Goal: Task Accomplishment & Management: Use online tool/utility

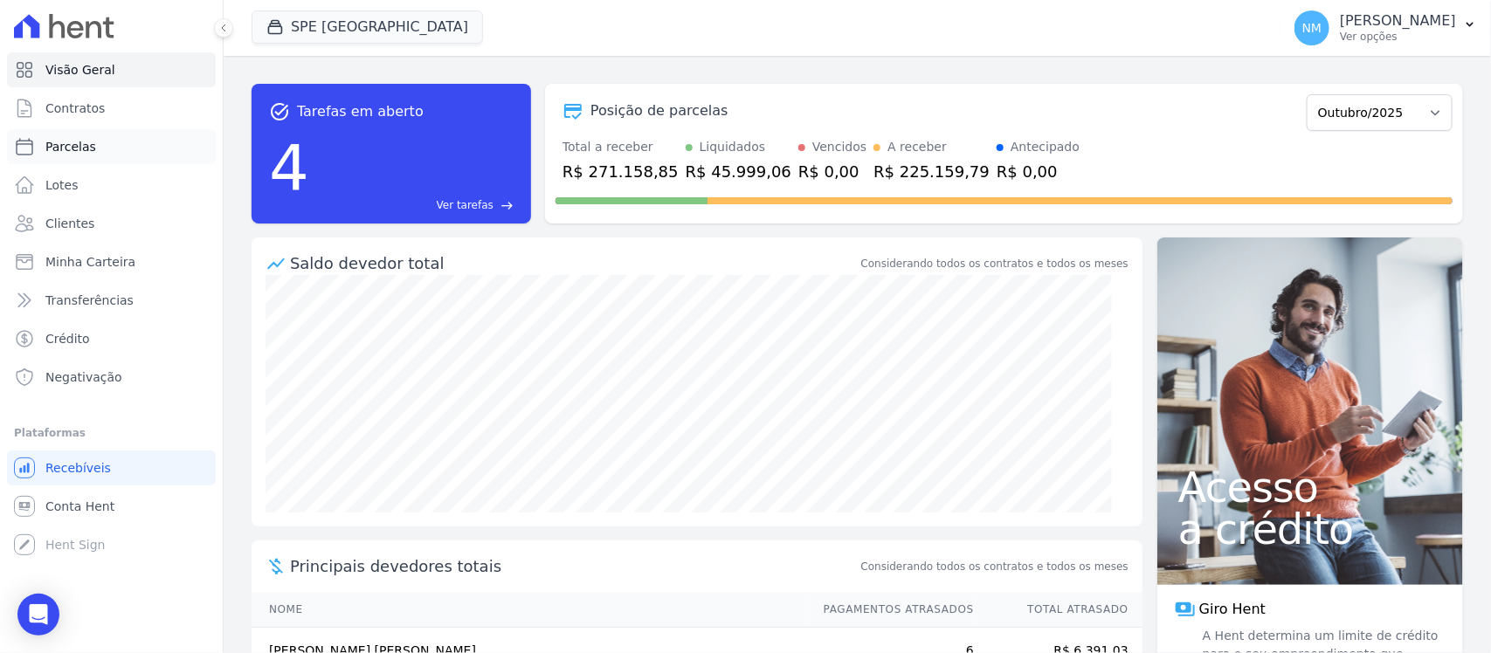
click at [111, 150] on link "Parcelas" at bounding box center [111, 146] width 209 height 35
select select
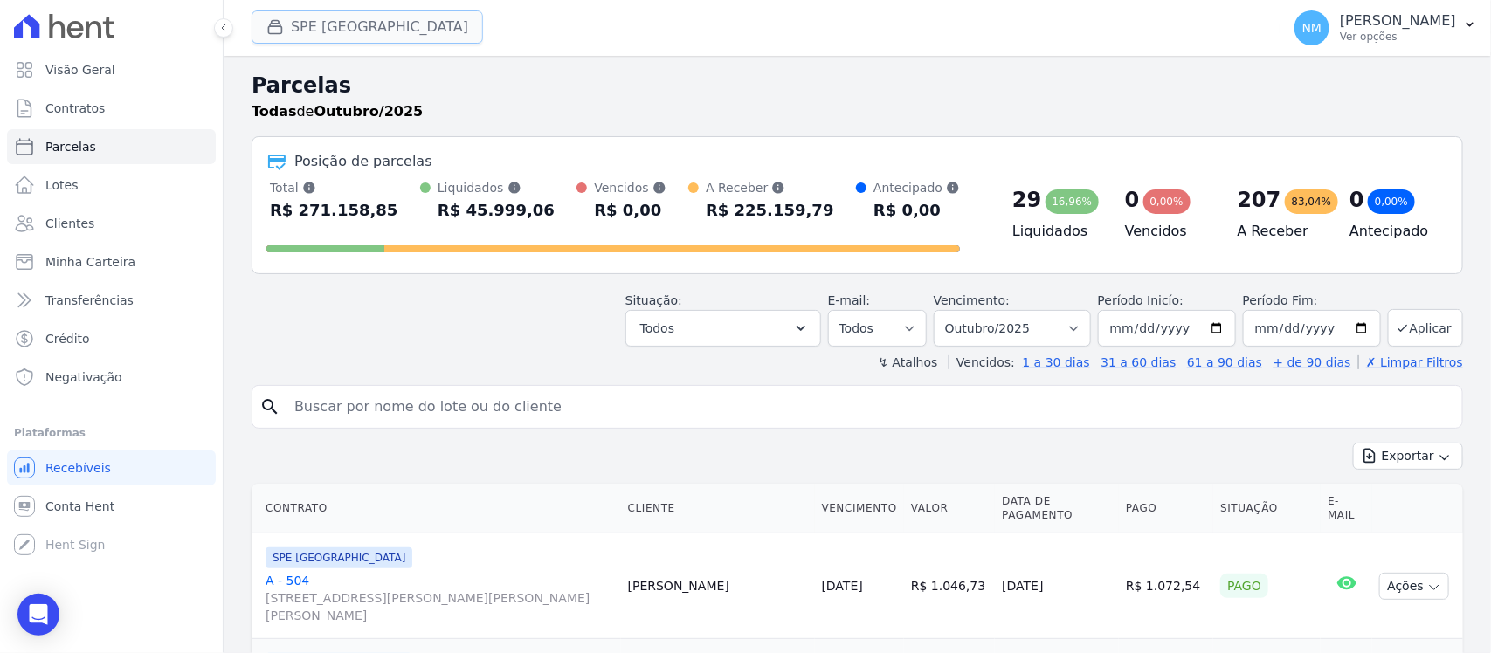
click at [346, 31] on button "SPE [GEOGRAPHIC_DATA]" at bounding box center [367, 26] width 231 height 33
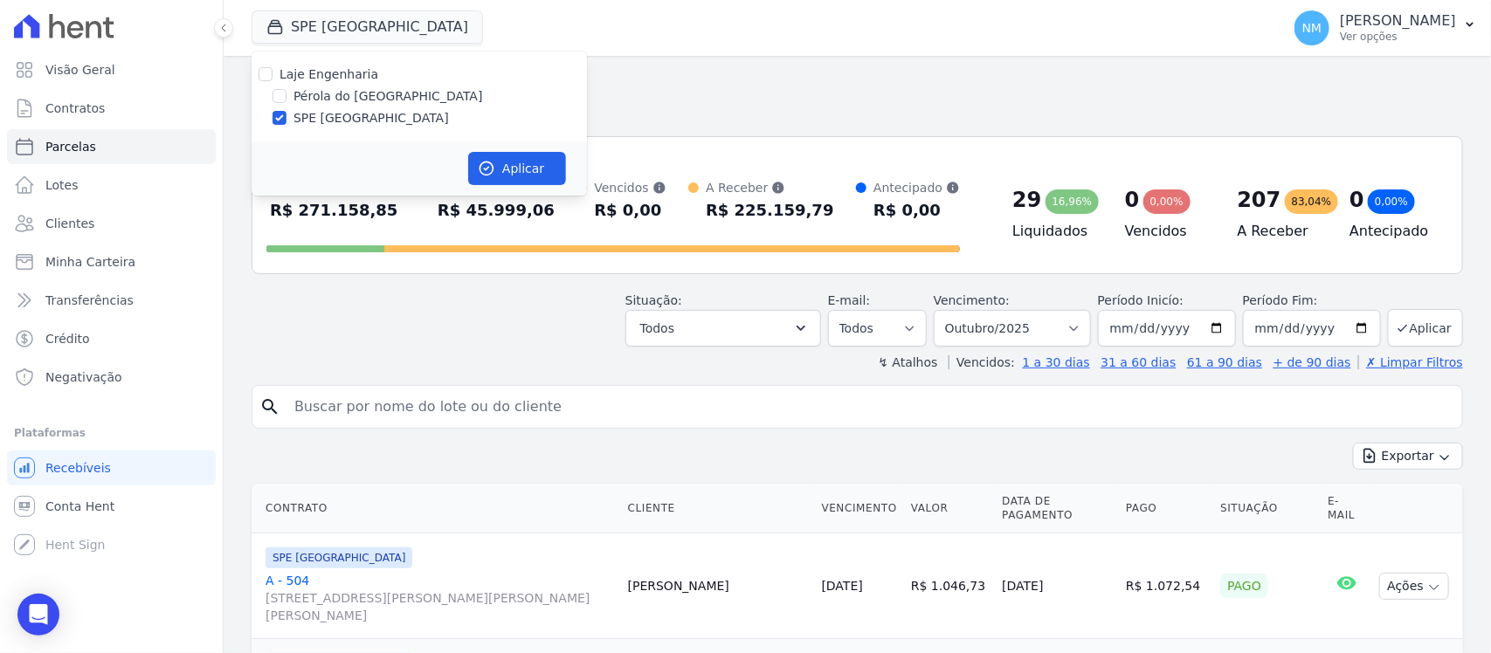
click at [339, 93] on label "Pérola do [GEOGRAPHIC_DATA]" at bounding box center [389, 96] width 190 height 18
click at [287, 93] on input "Pérola do [GEOGRAPHIC_DATA]" at bounding box center [280, 96] width 14 height 14
checkbox input "true"
click at [336, 115] on label "SPE [GEOGRAPHIC_DATA]" at bounding box center [371, 118] width 155 height 18
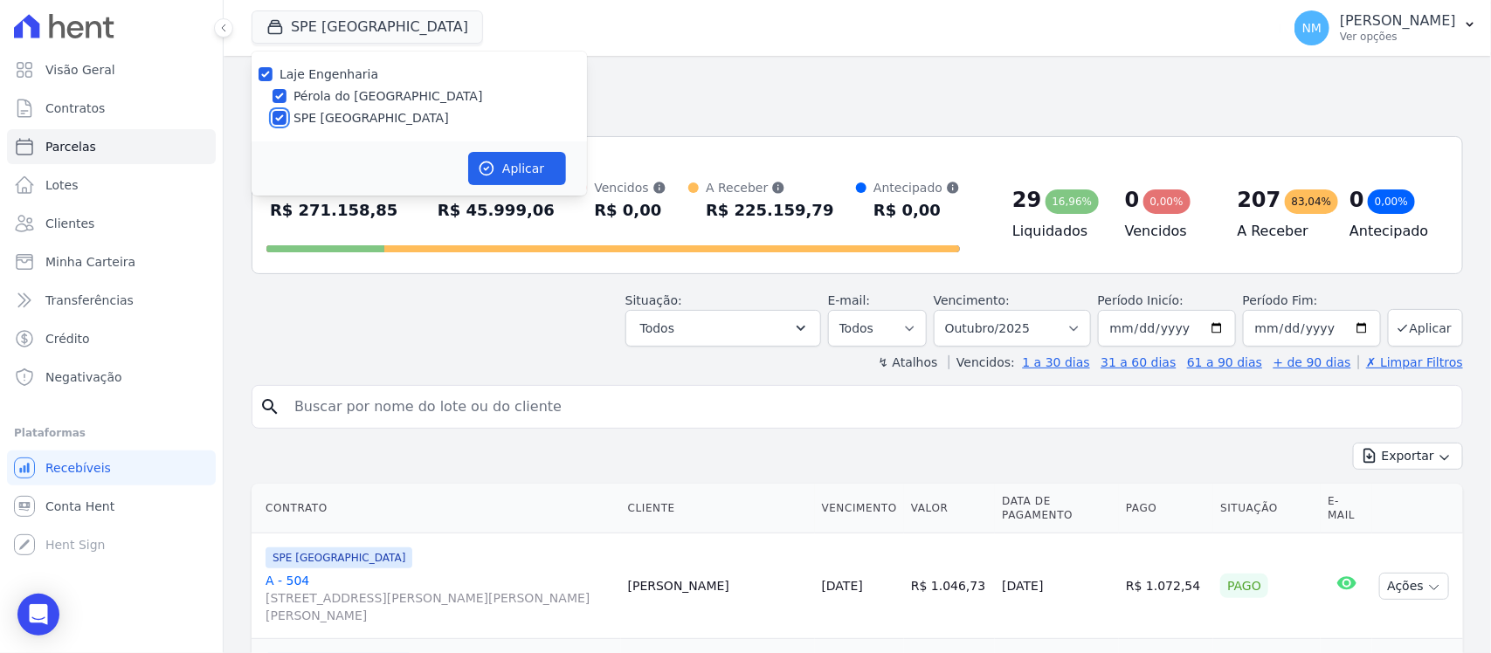
click at [287, 115] on input "SPE [GEOGRAPHIC_DATA]" at bounding box center [280, 118] width 14 height 14
checkbox input "false"
click at [527, 171] on button "Aplicar" at bounding box center [517, 168] width 98 height 33
select select
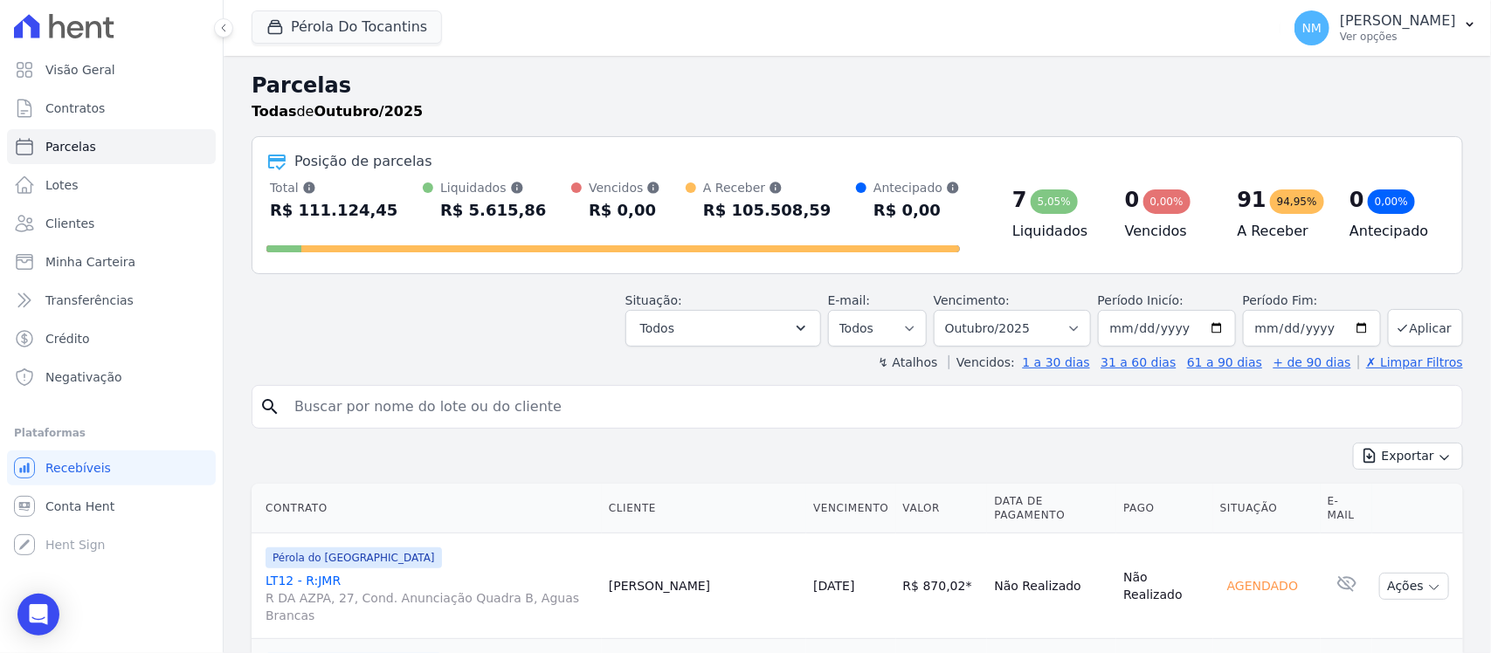
click at [348, 429] on div "search" at bounding box center [858, 407] width 1212 height 44
click at [334, 406] on input "search" at bounding box center [869, 407] width 1171 height 35
type input "JEAN"
select select
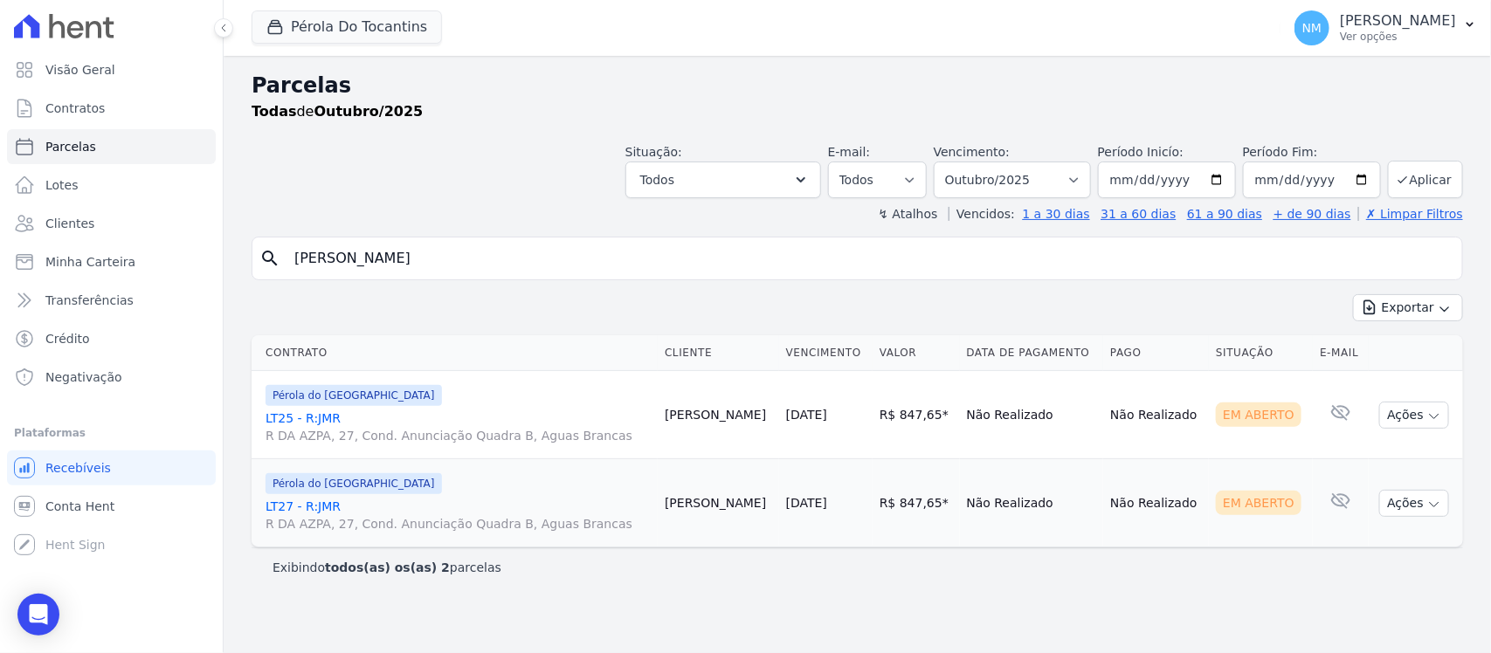
drag, startPoint x: 319, startPoint y: 417, endPoint x: 333, endPoint y: 417, distance: 14.0
click at [319, 417] on link "LT25 - R:JMR R DA AZPA, 27, Cond. Anunciação Quadra B, Aguas Brancas" at bounding box center [458, 427] width 385 height 35
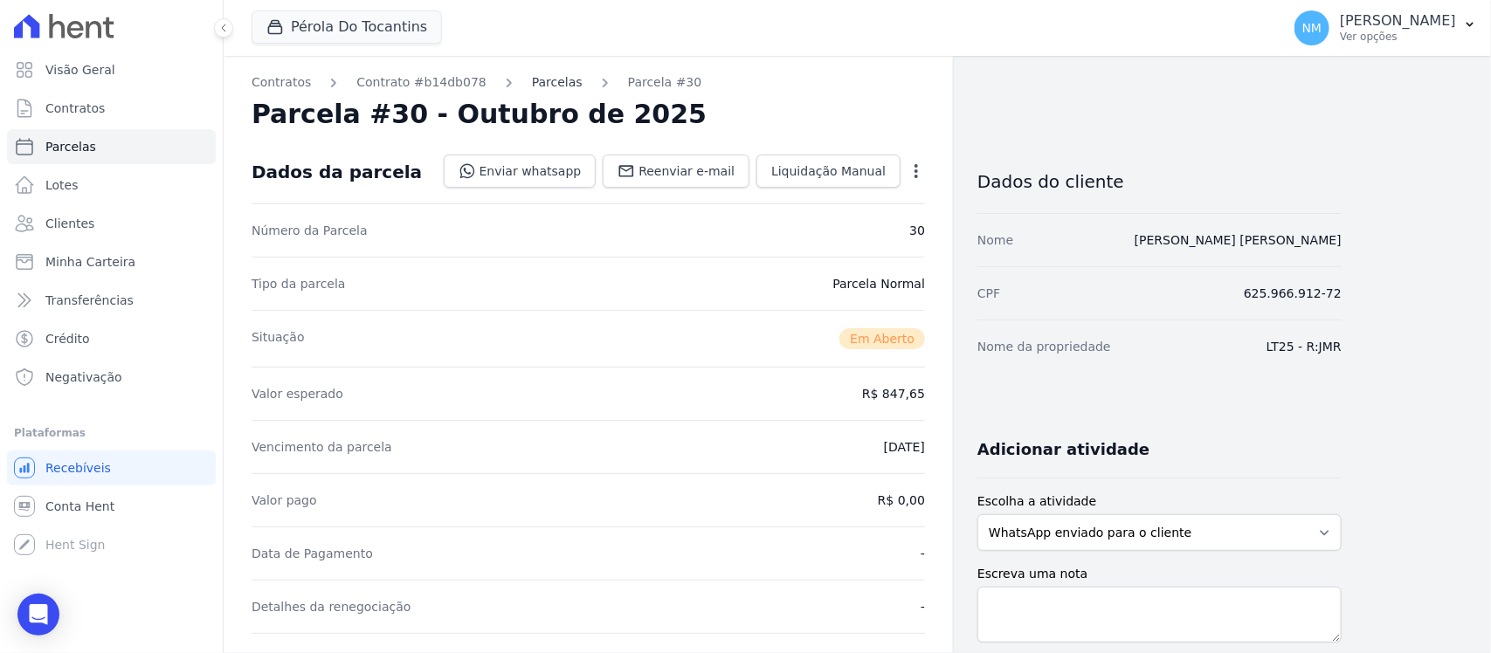
click at [552, 85] on link "Parcelas" at bounding box center [557, 82] width 51 height 18
click at [532, 80] on link "Parcelas" at bounding box center [557, 82] width 51 height 18
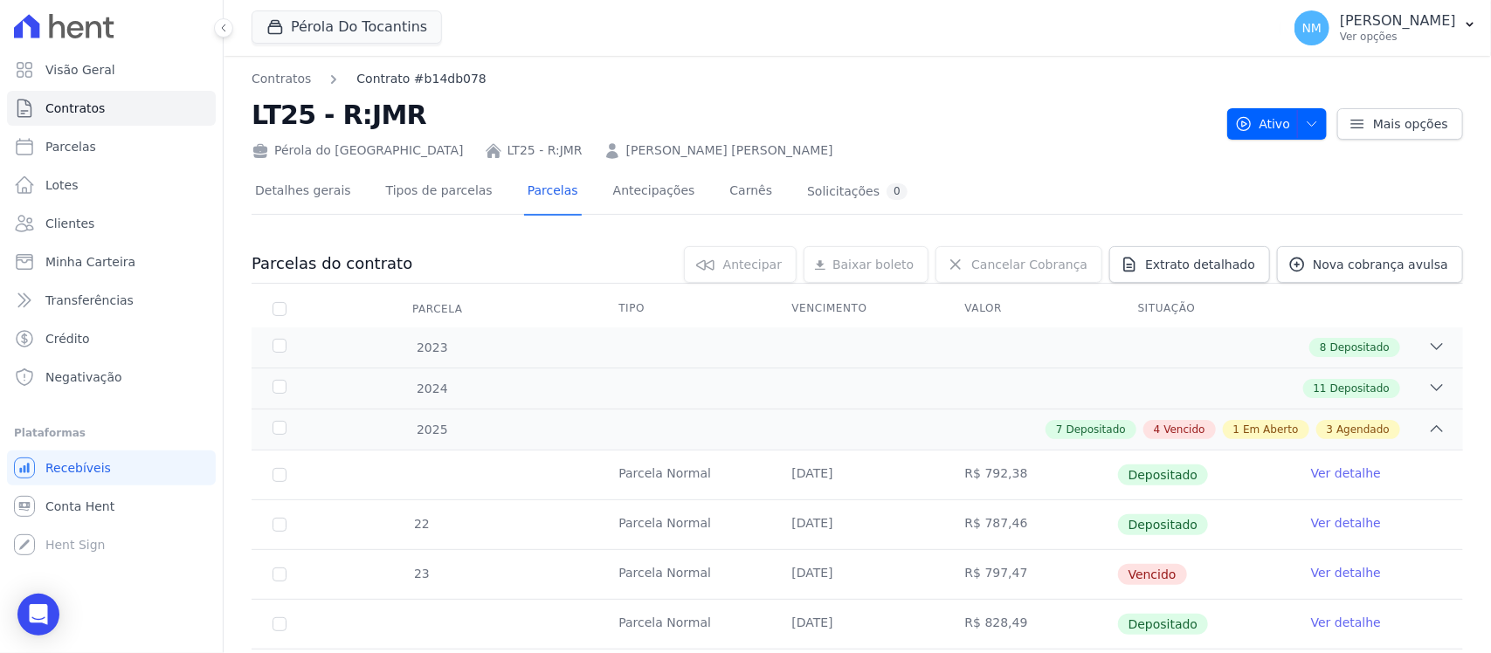
click at [422, 85] on link "Contrato #b14db078" at bounding box center [420, 79] width 129 height 18
click at [287, 84] on link "Contratos" at bounding box center [281, 79] width 59 height 18
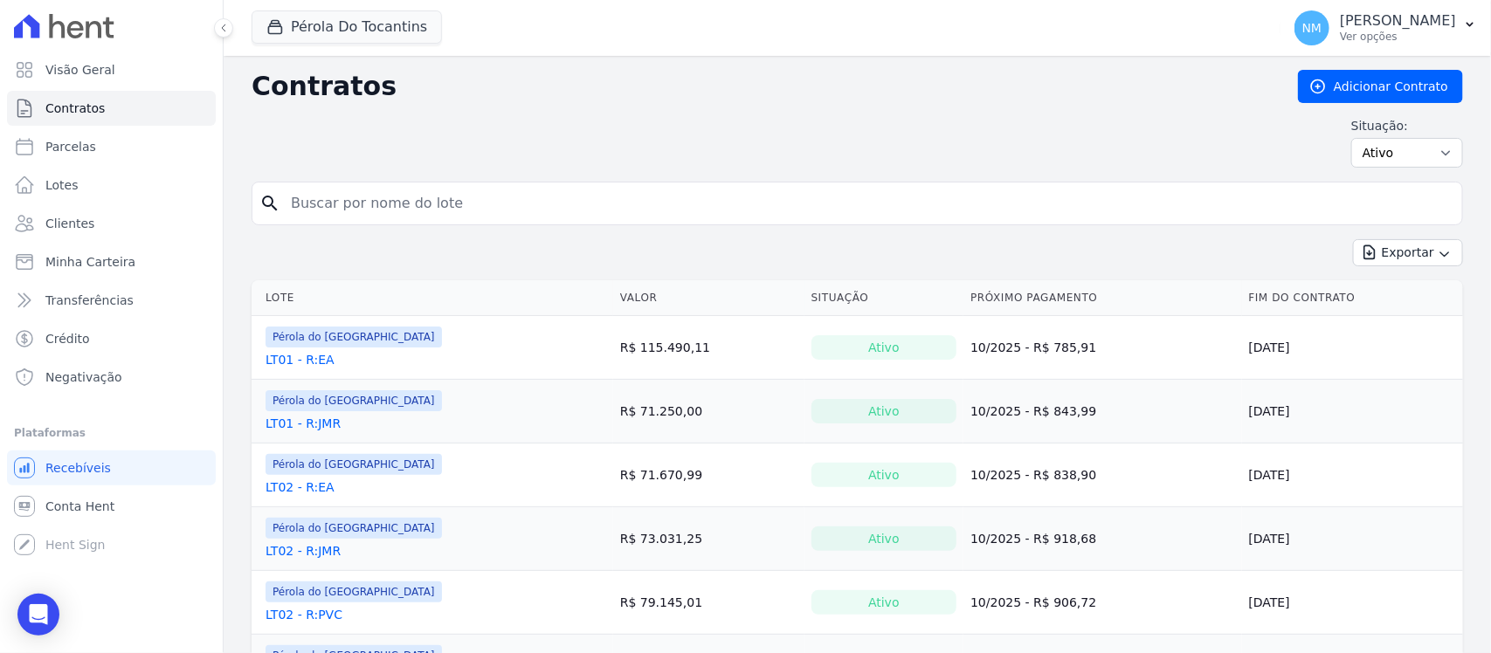
click at [361, 206] on input "search" at bounding box center [867, 203] width 1175 height 35
type input "l"
type input "LT27"
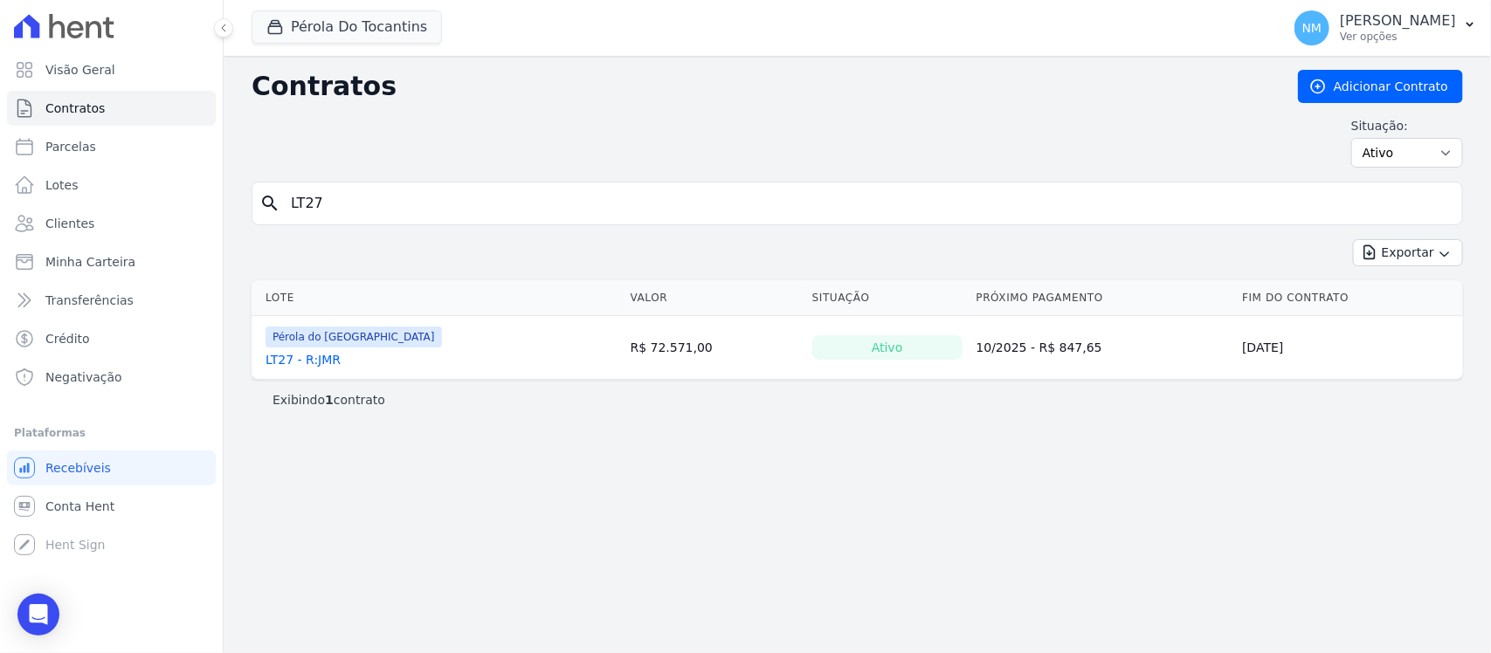
click at [285, 363] on link "LT27 - R:JMR" at bounding box center [303, 359] width 75 height 17
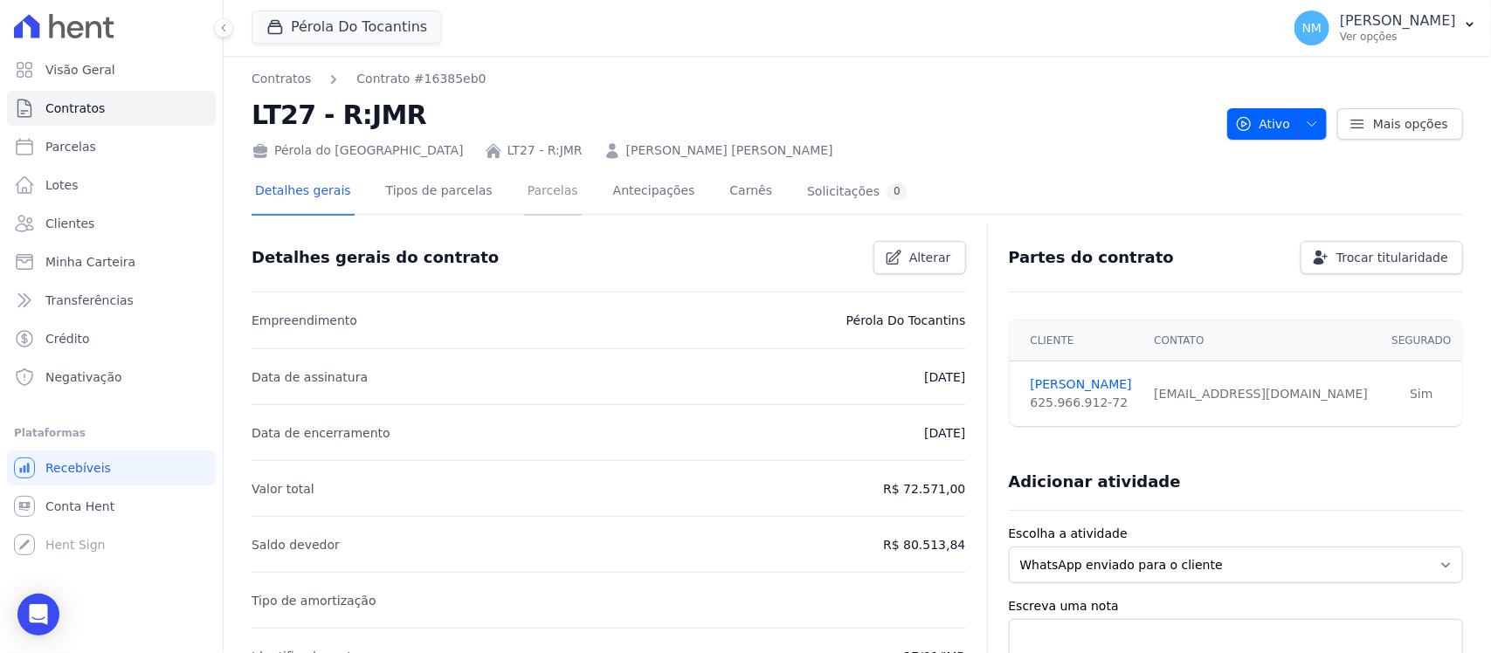
click at [535, 190] on link "Parcelas" at bounding box center [553, 192] width 58 height 46
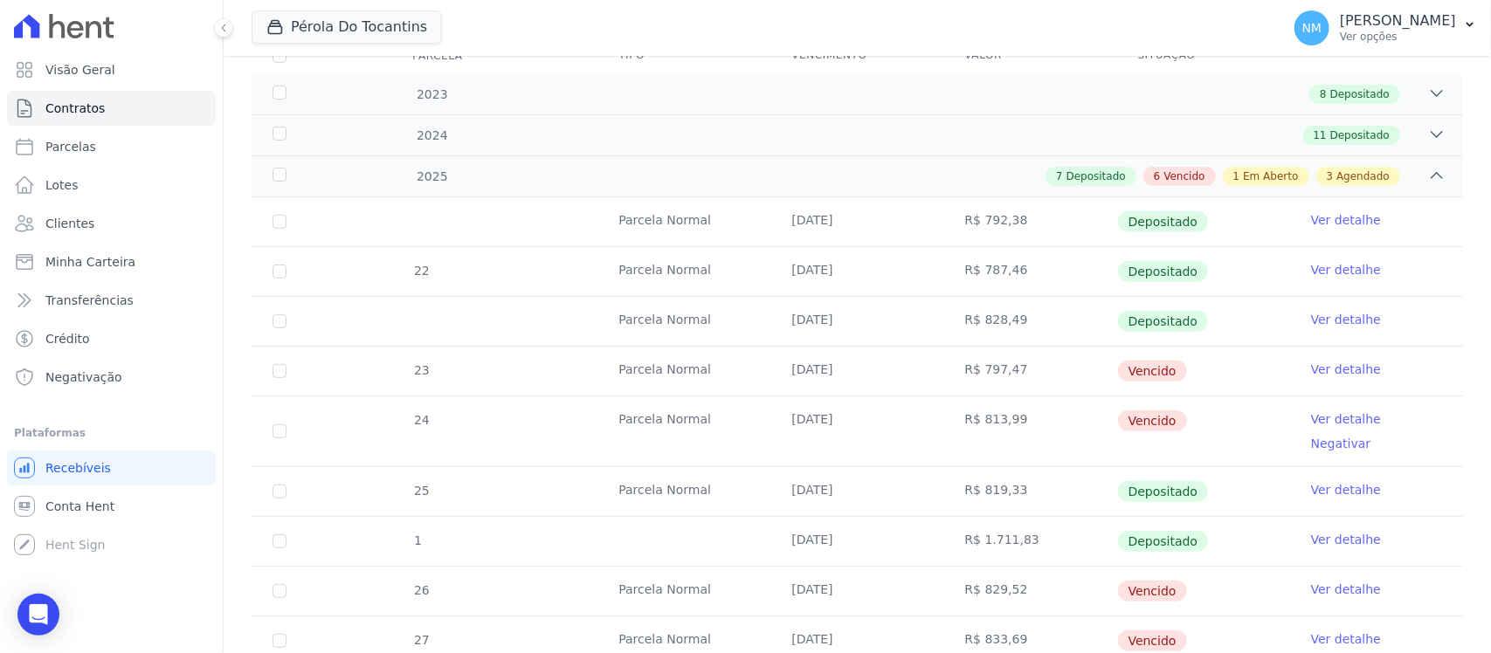
scroll to position [109, 0]
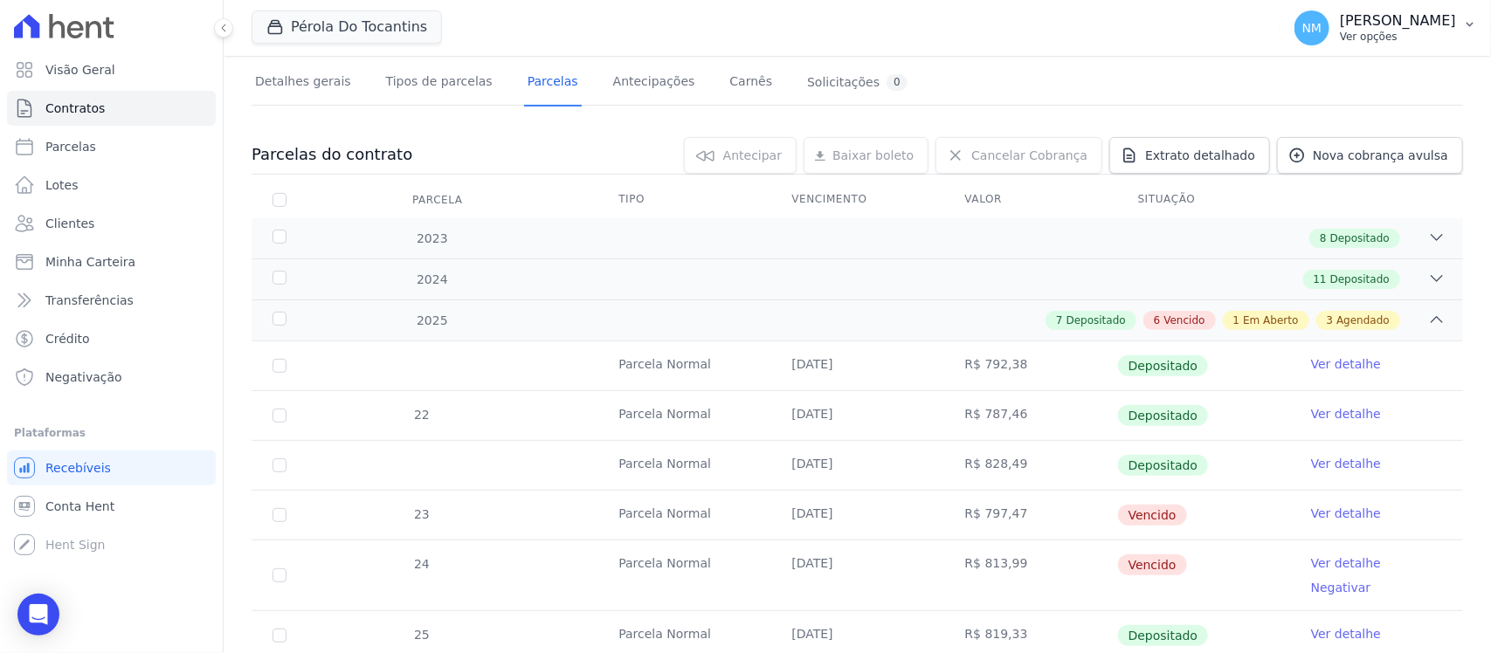
click at [1464, 28] on icon "button" at bounding box center [1470, 24] width 14 height 14
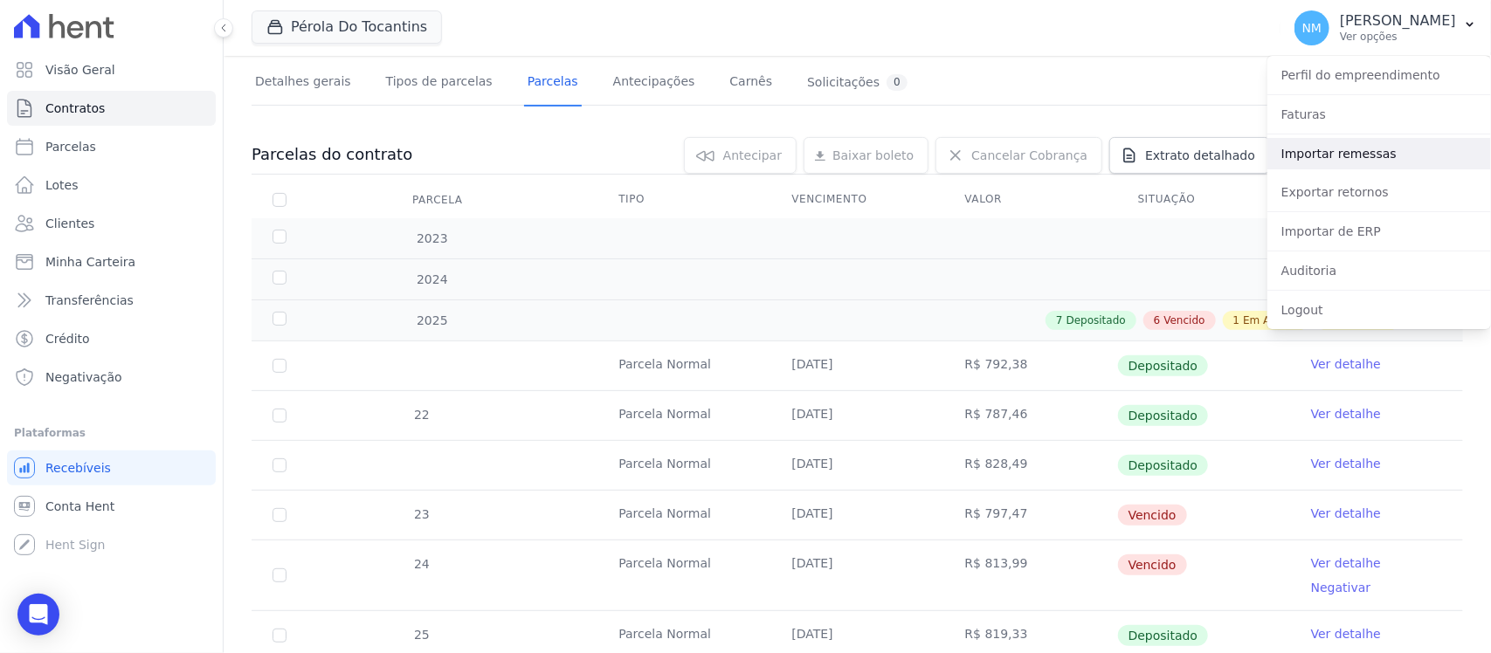
click at [1350, 150] on link "Importar remessas" at bounding box center [1380, 153] width 224 height 31
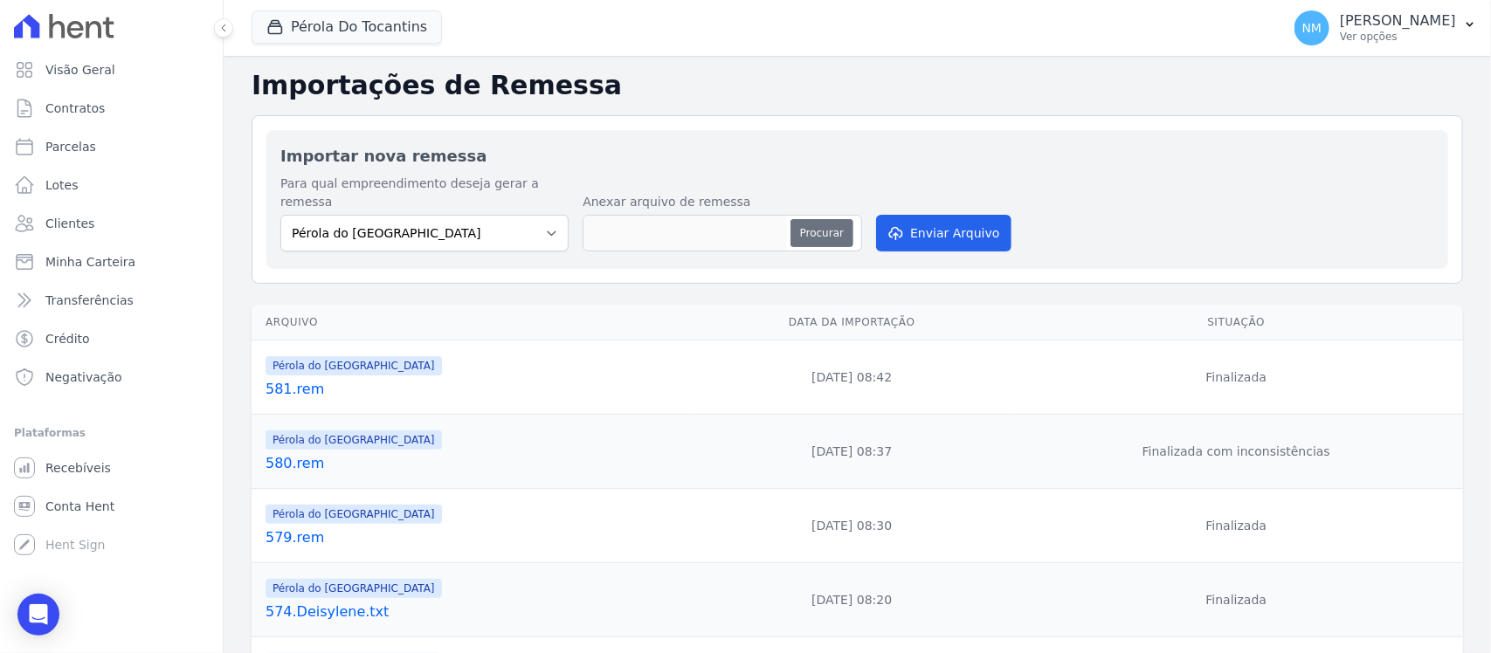
click at [801, 219] on button "Procurar" at bounding box center [822, 233] width 63 height 28
type input "582.rem"
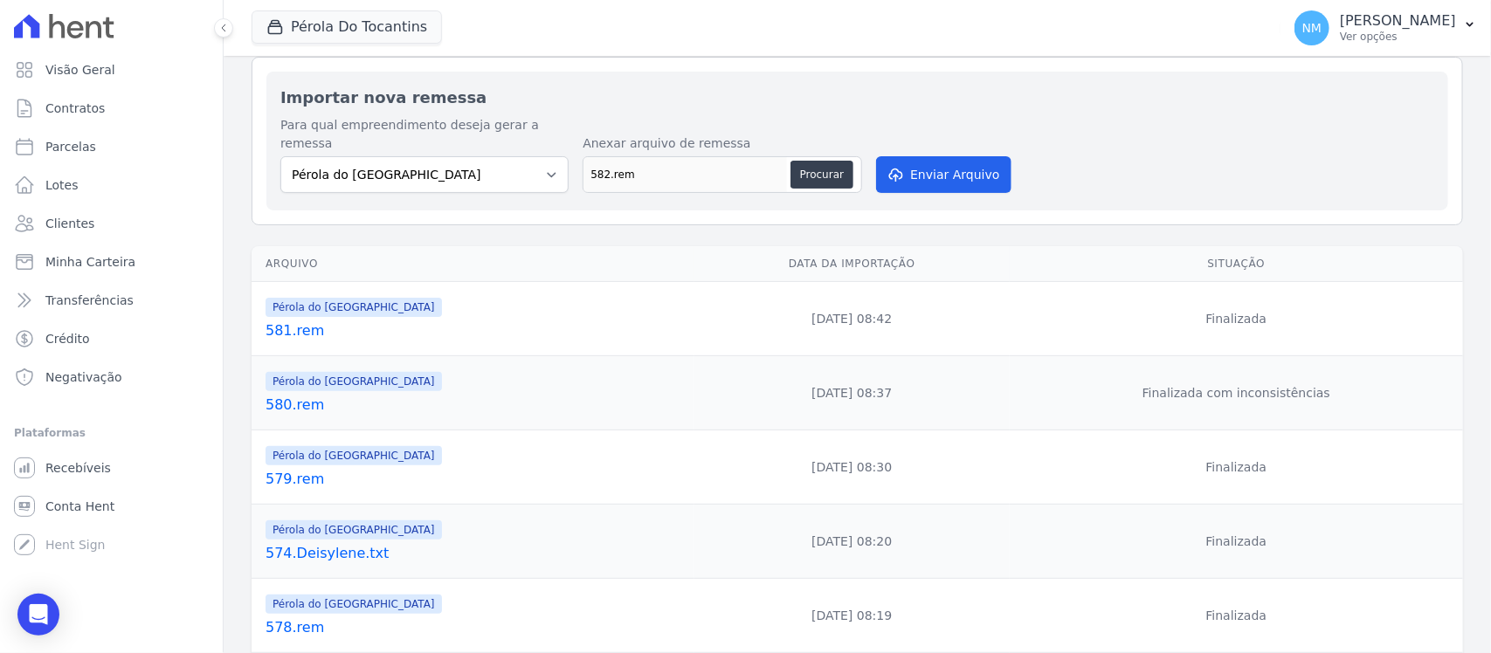
scroll to position [109, 0]
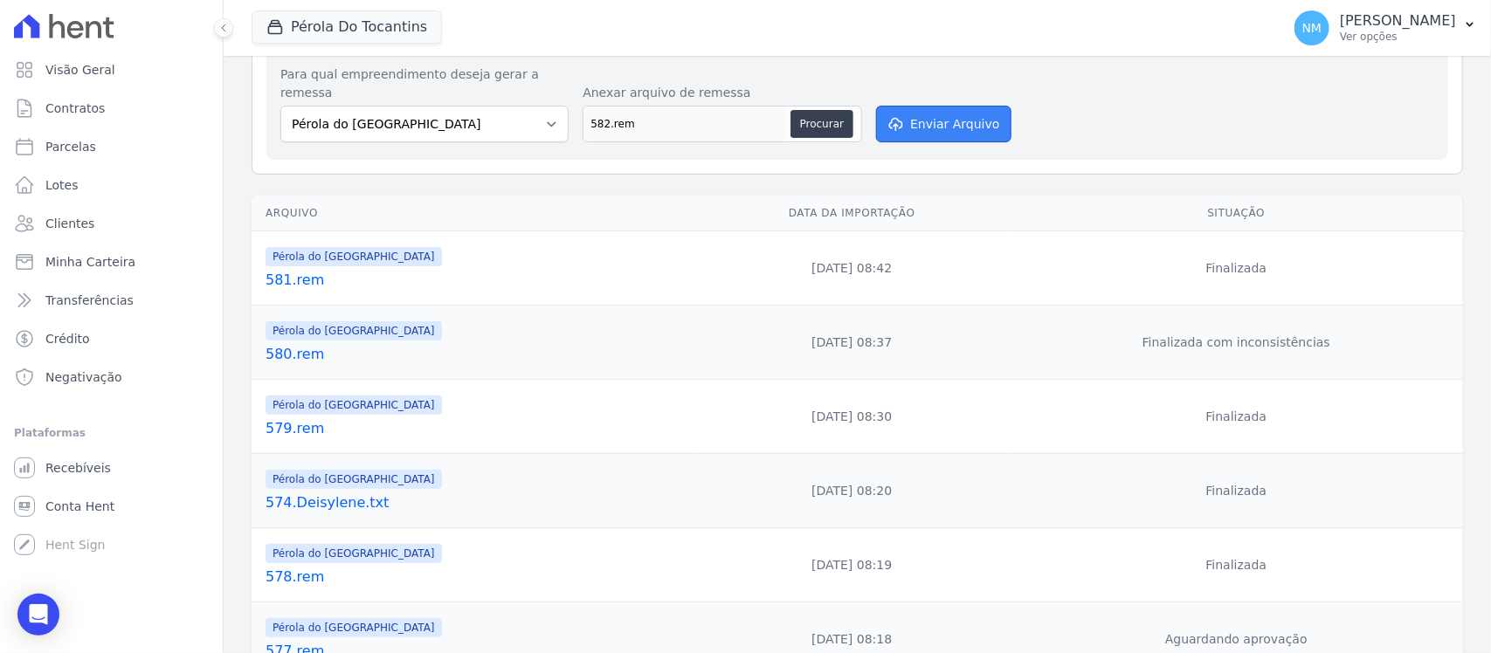
click at [954, 107] on button "Enviar Arquivo" at bounding box center [943, 124] width 135 height 37
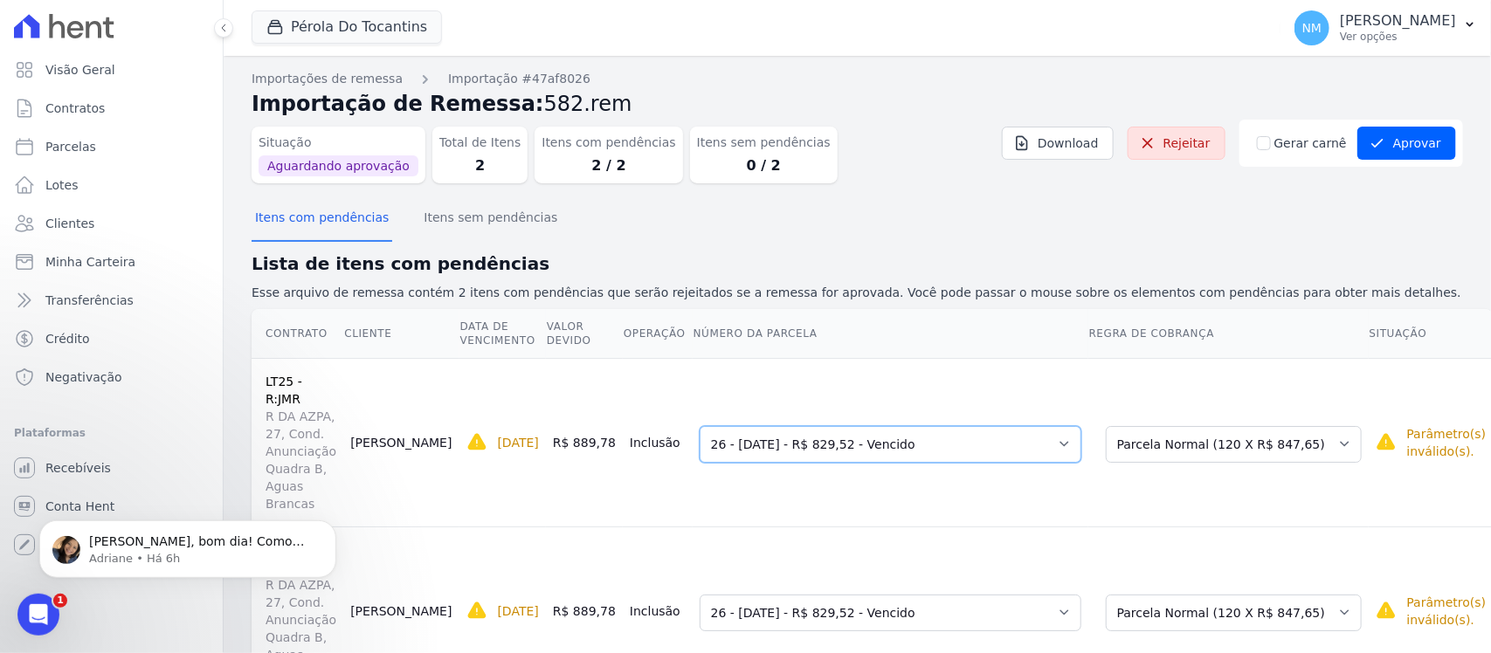
click at [1062, 426] on select "Selecione uma 23 - 15/03/2025 - R$ 797,47 - Vencido 24 - 15/04/2025 - R$ 813,99…" at bounding box center [891, 444] width 382 height 37
click at [1061, 595] on select "Selecione uma 23 - 15/03/2025 - R$ 797,47 - Vencido 24 - 15/04/2025 - R$ 813,99…" at bounding box center [891, 613] width 382 height 37
click at [1199, 141] on link "Rejeitar" at bounding box center [1177, 143] width 98 height 33
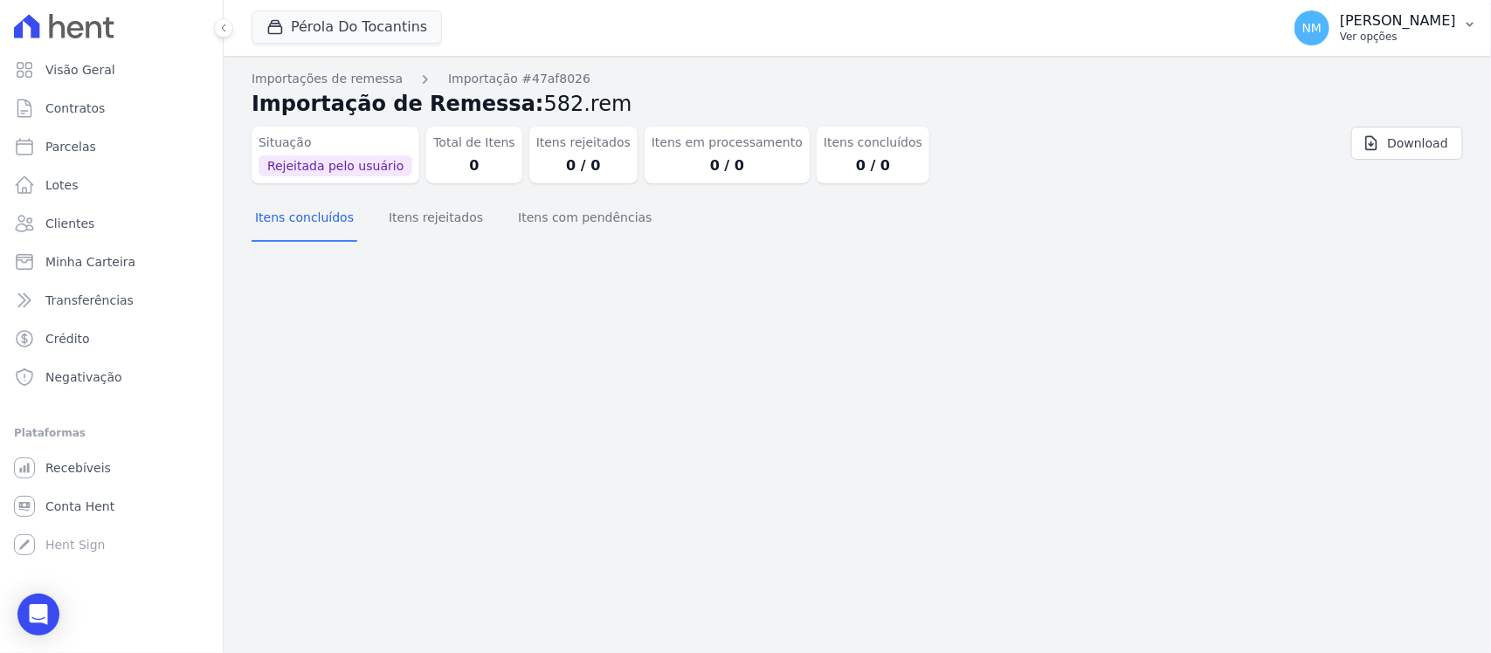
click at [1450, 22] on p "[PERSON_NAME]" at bounding box center [1398, 20] width 116 height 17
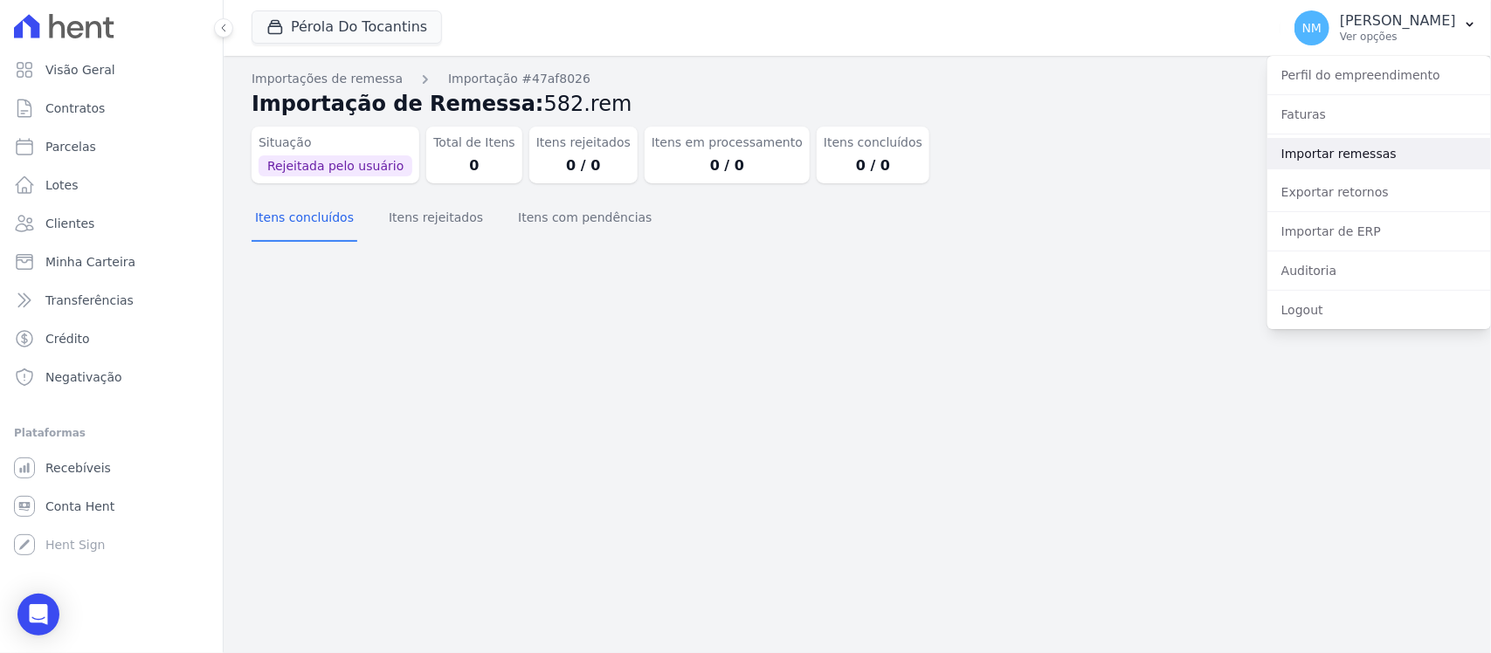
click at [1371, 149] on link "Importar remessas" at bounding box center [1380, 153] width 224 height 31
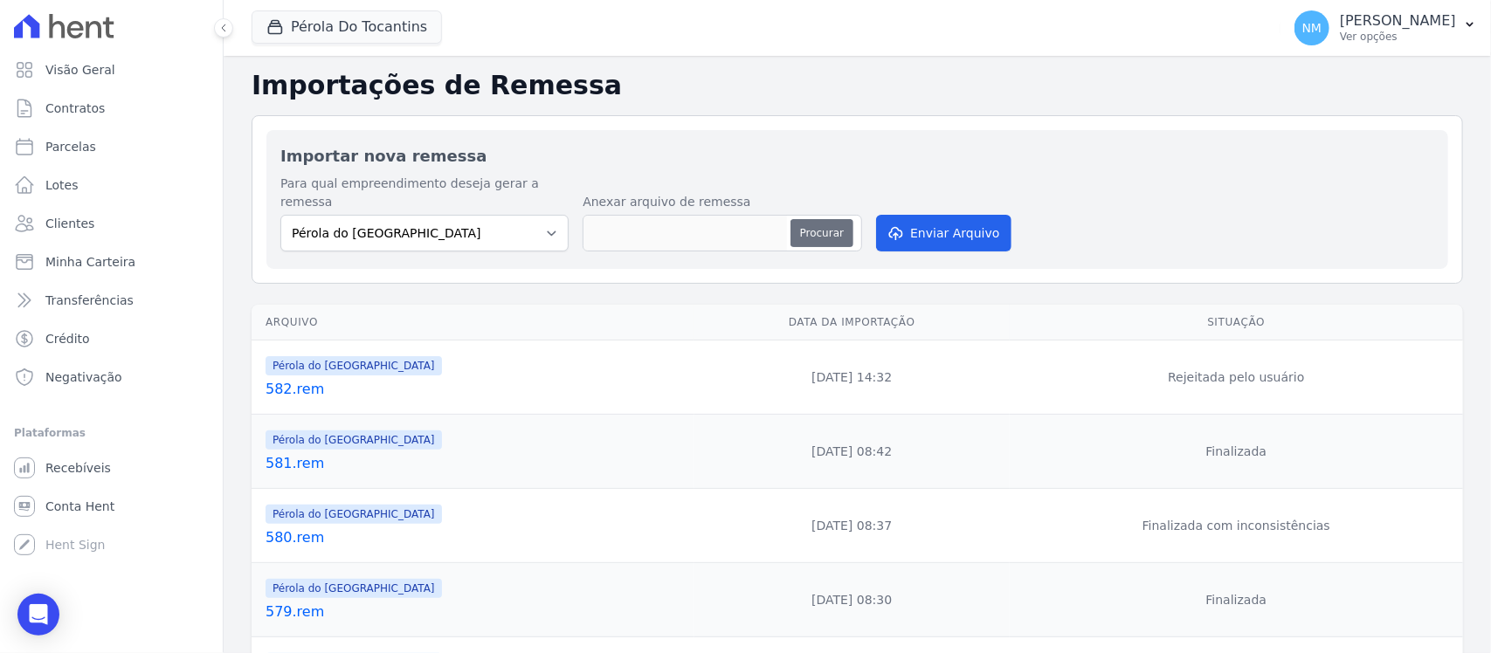
click at [823, 219] on button "Procurar" at bounding box center [822, 233] width 63 height 28
type input "583.rem"
click at [950, 217] on button "Enviar Arquivo" at bounding box center [943, 233] width 135 height 37
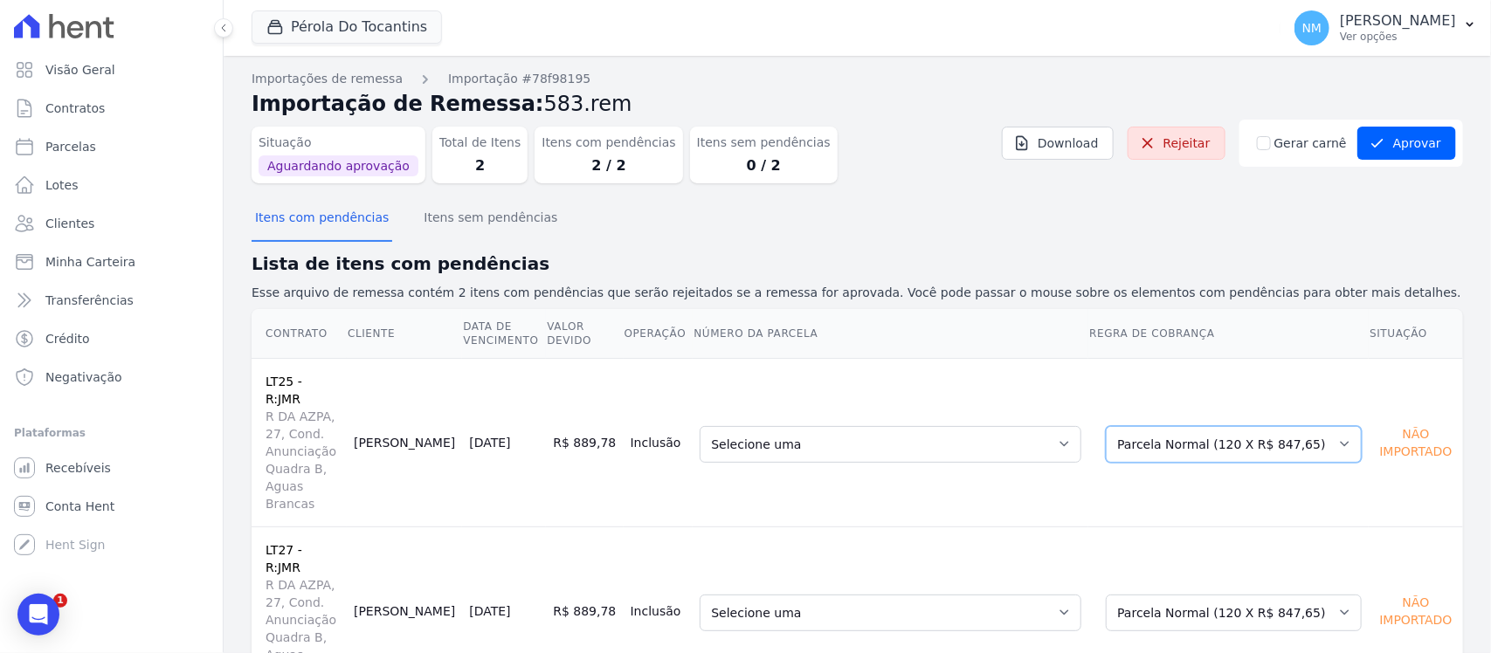
click at [1339, 426] on select "Selecione uma Nova Parcela Avulsa Parcela Avulsa Existente Parcela Normal (120 …" at bounding box center [1234, 444] width 256 height 37
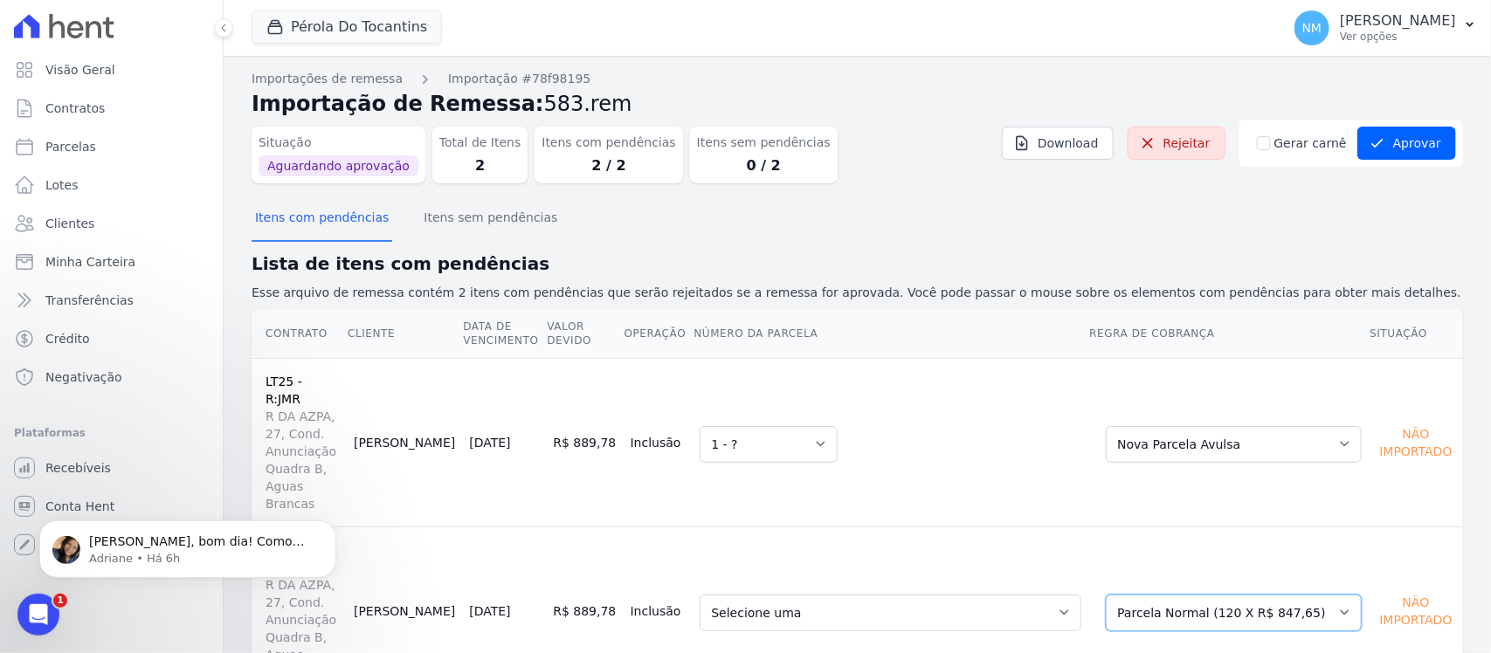
click at [1347, 595] on select "Selecione uma Nova Parcela Avulsa Parcela Avulsa Existente Parcela Normal (120 …" at bounding box center [1234, 613] width 256 height 37
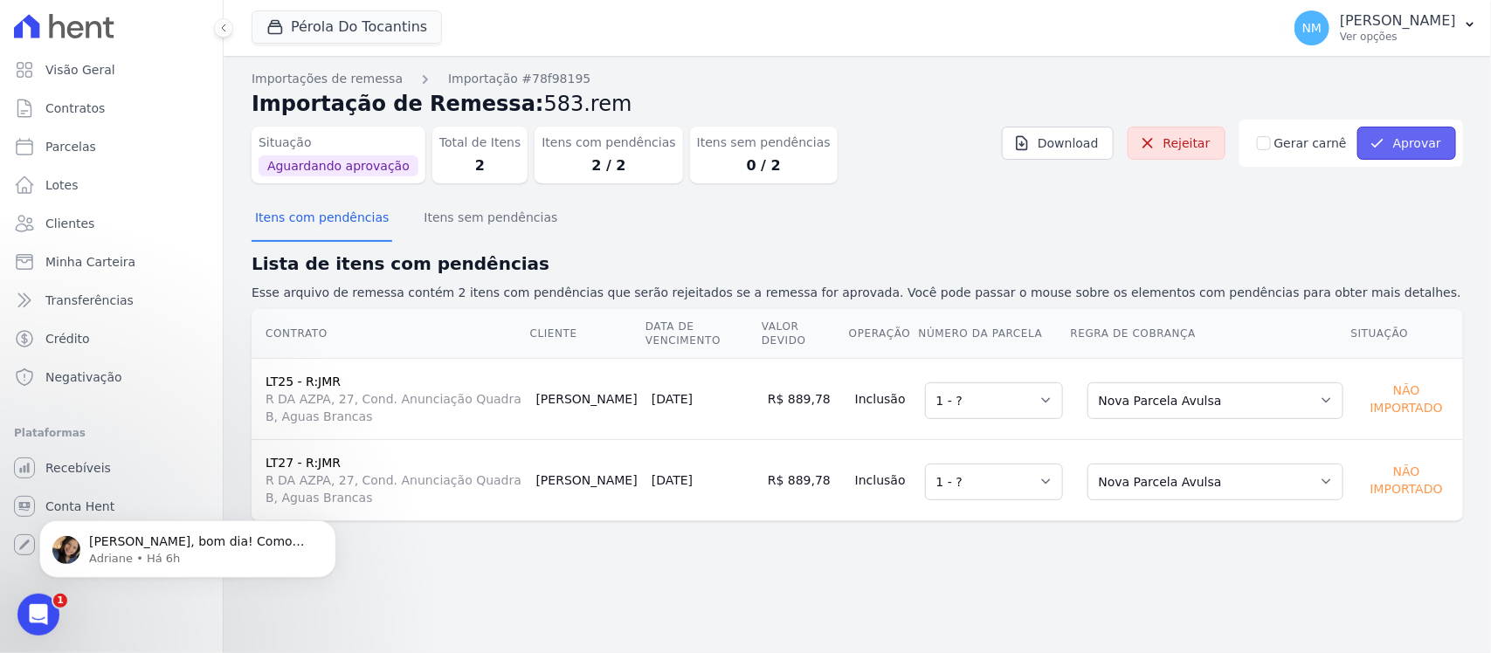
click at [1406, 142] on button "Aprovar" at bounding box center [1407, 143] width 99 height 33
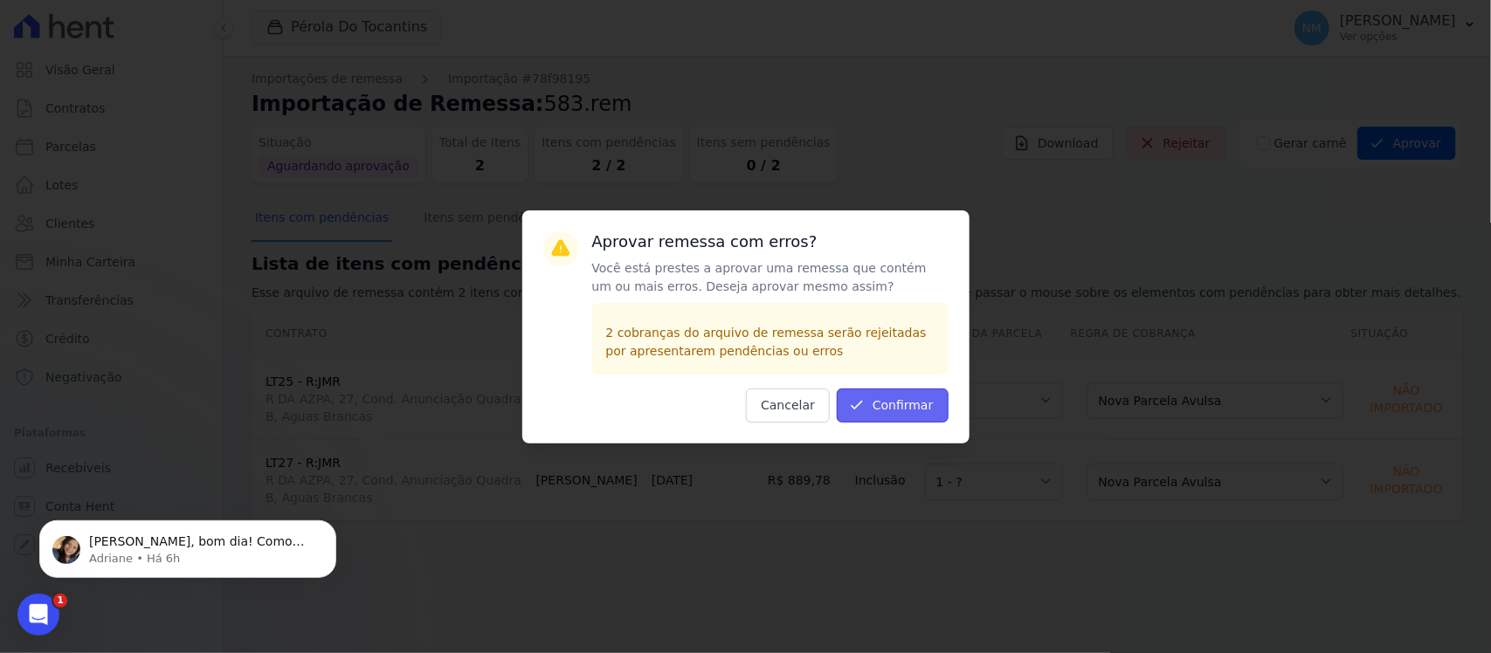
click at [887, 406] on button "Confirmar" at bounding box center [893, 406] width 112 height 34
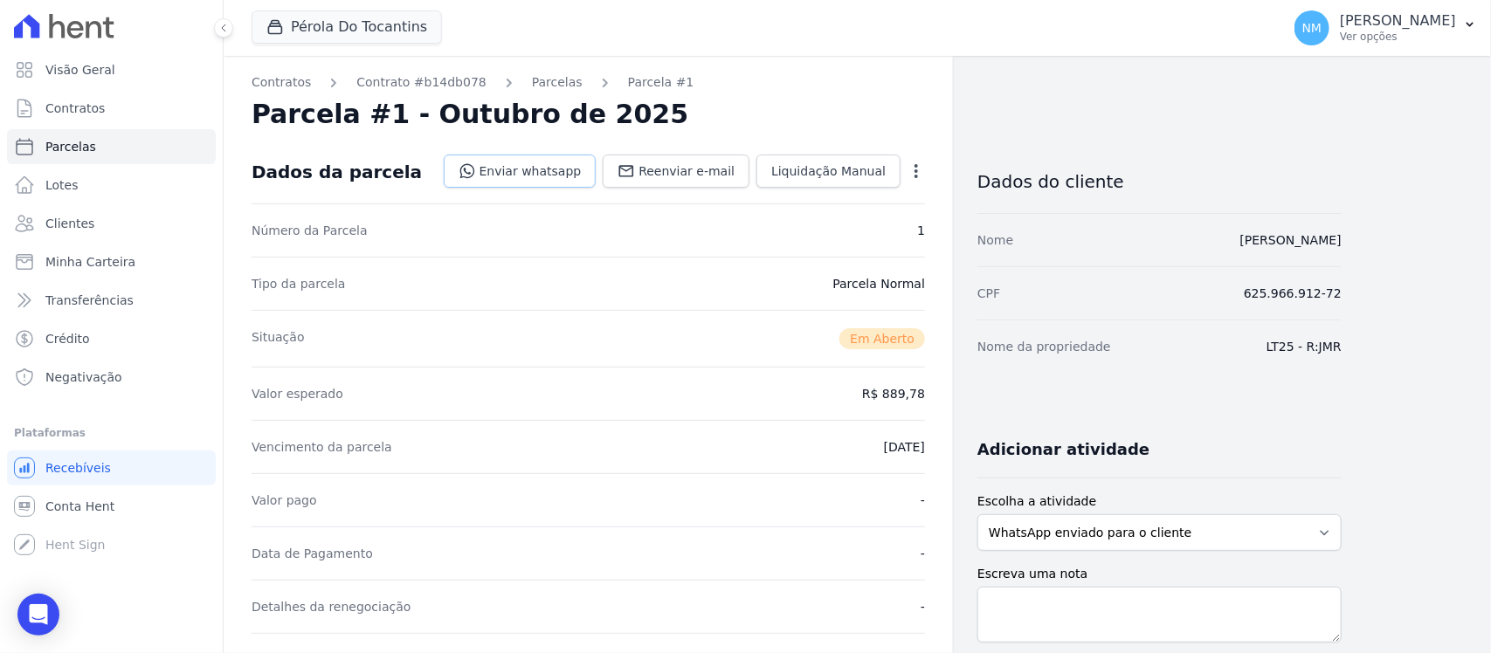
click at [535, 173] on link "Enviar whatsapp" at bounding box center [520, 171] width 153 height 33
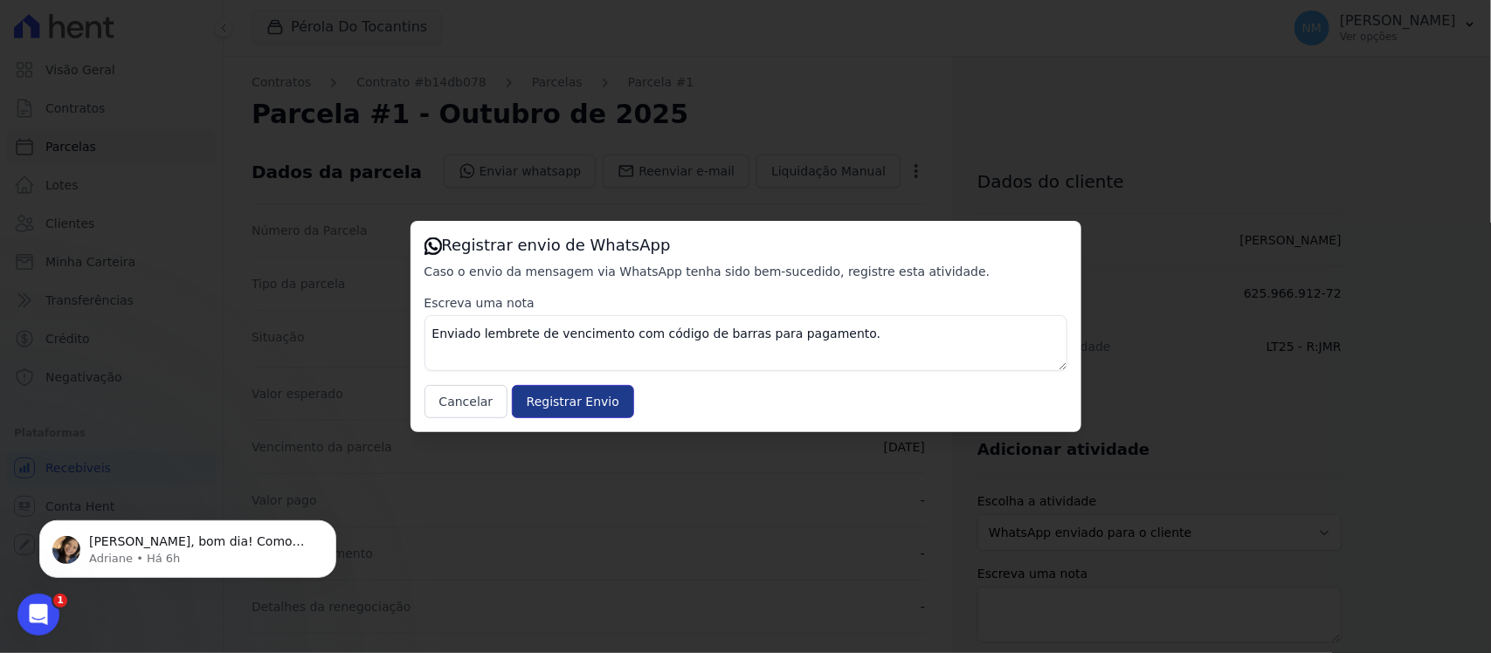
click at [597, 402] on input "Registrar Envio" at bounding box center [573, 401] width 122 height 33
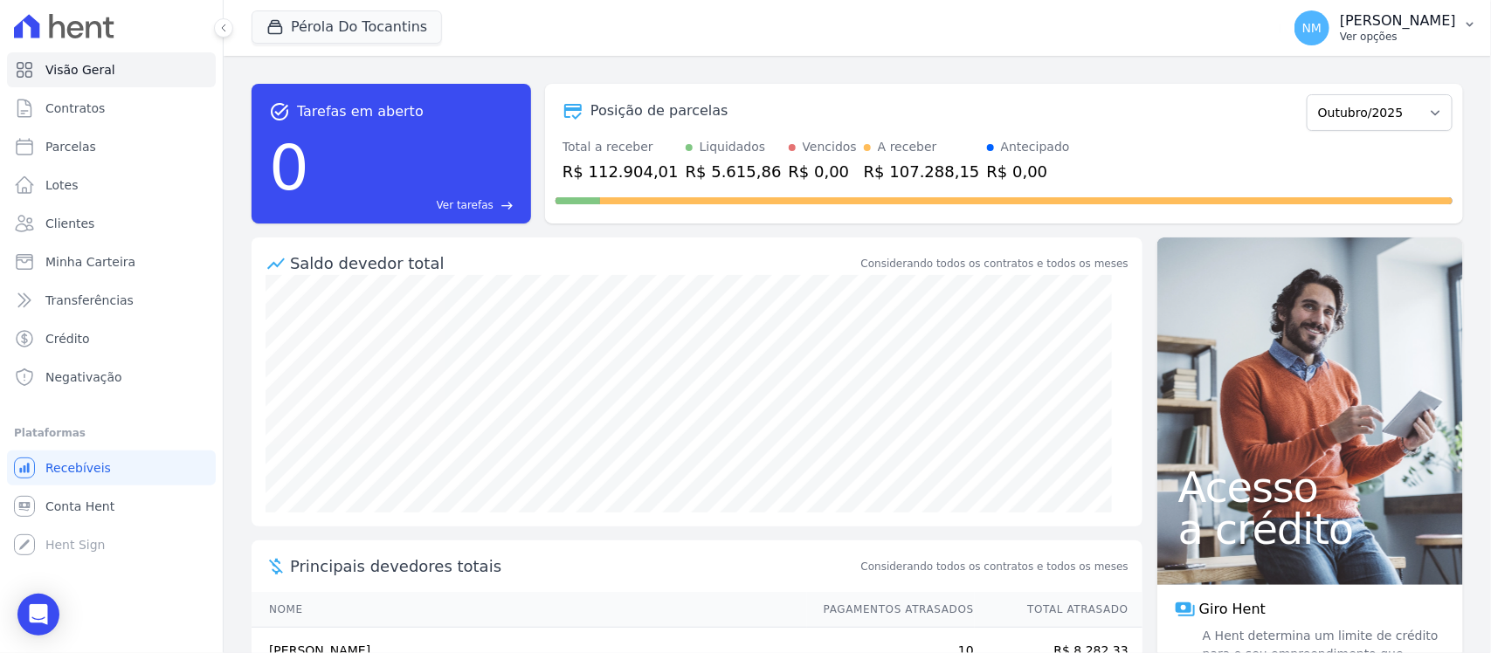
click at [1465, 22] on icon "button" at bounding box center [1470, 24] width 14 height 14
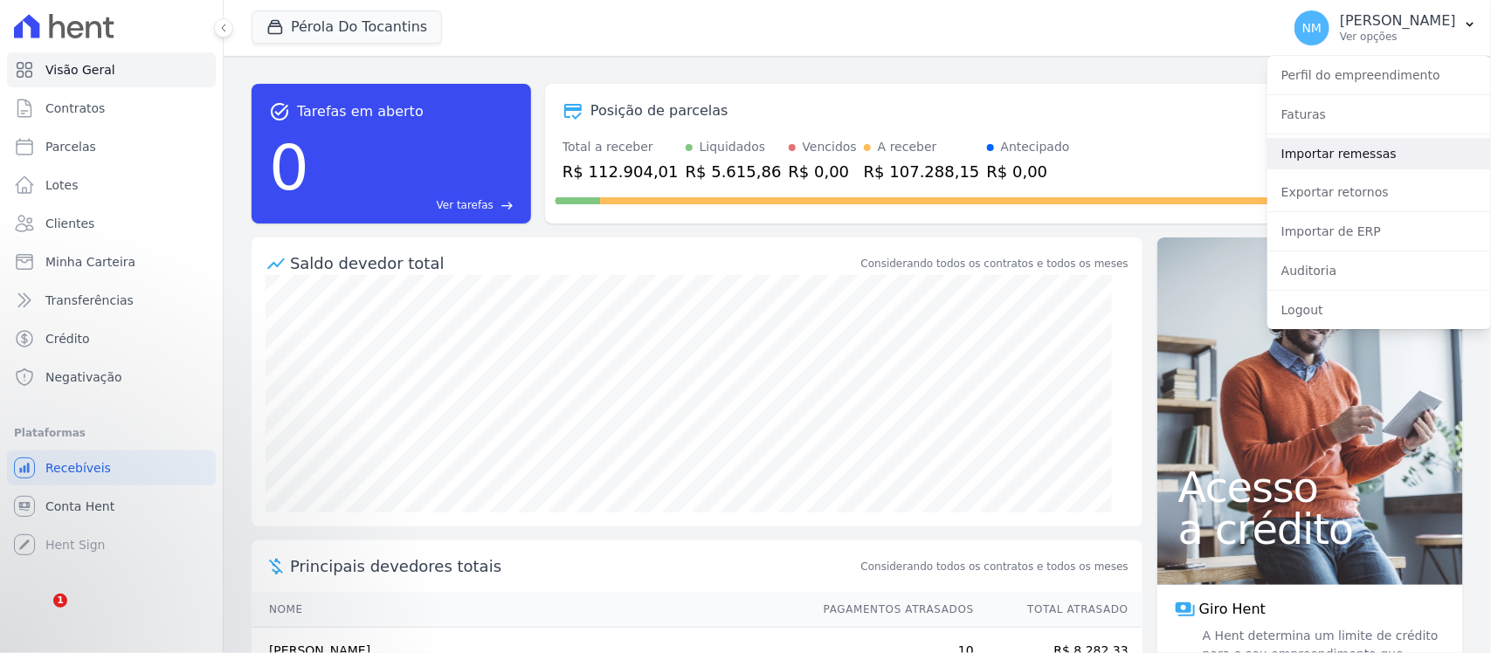
click at [1328, 154] on link "Importar remessas" at bounding box center [1380, 153] width 224 height 31
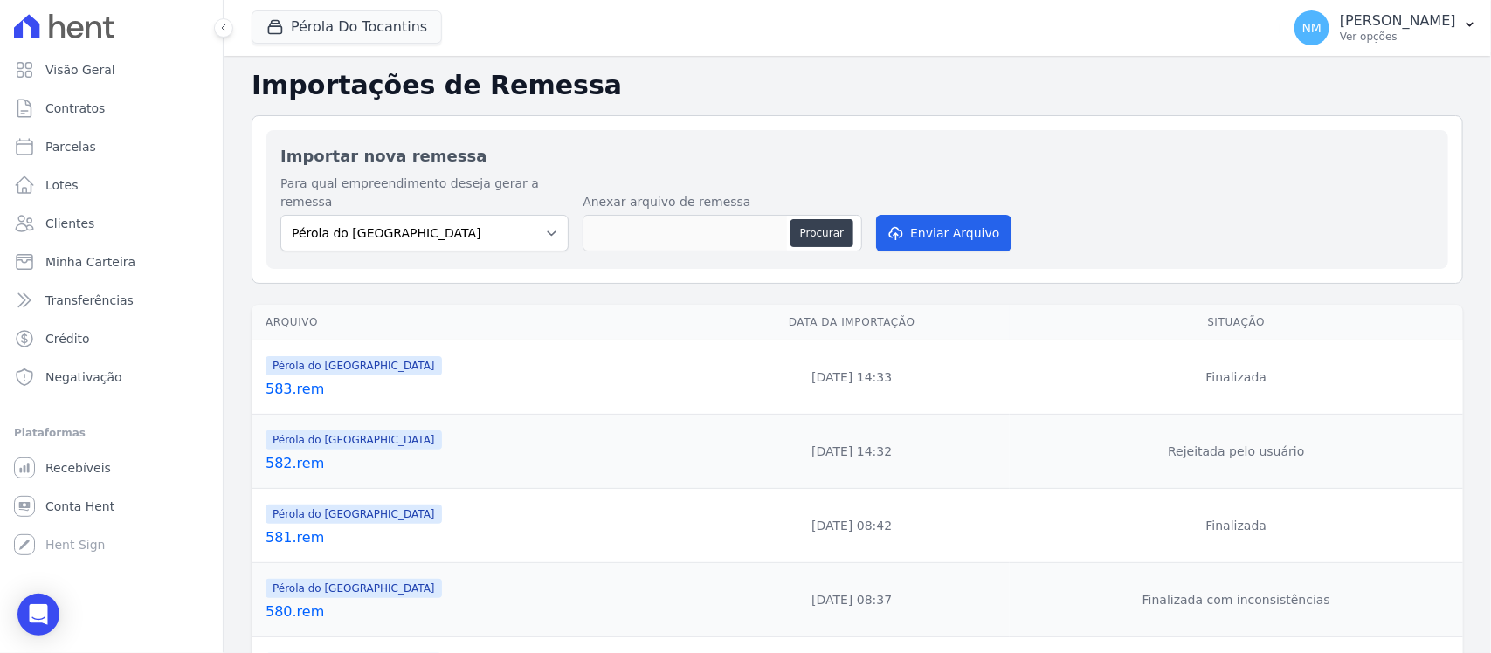
click at [281, 379] on link "583.rem" at bounding box center [477, 389] width 422 height 21
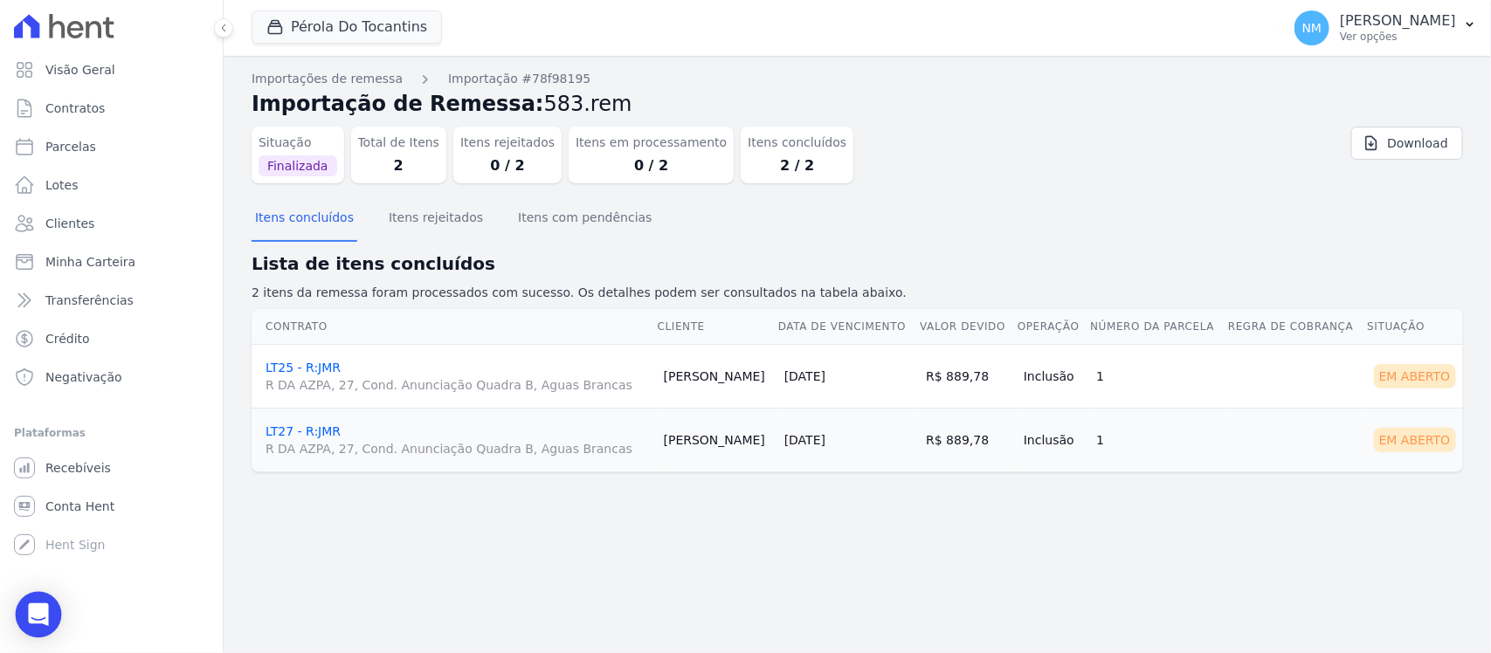
drag, startPoint x: 44, startPoint y: 608, endPoint x: 51, endPoint y: 601, distance: 9.9
click at [44, 607] on icon "Open Intercom Messenger" at bounding box center [38, 615] width 23 height 23
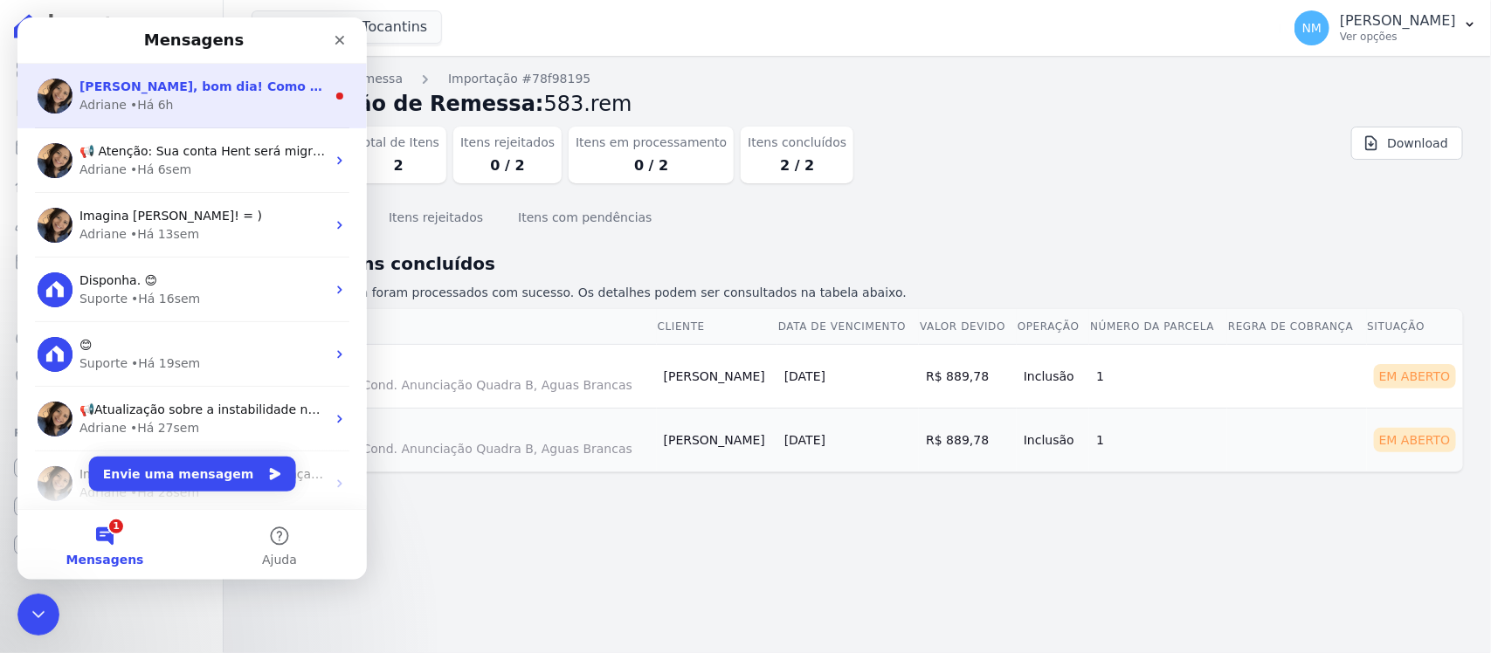
click at [250, 104] on div "Adriane • Há 6h" at bounding box center [202, 105] width 246 height 18
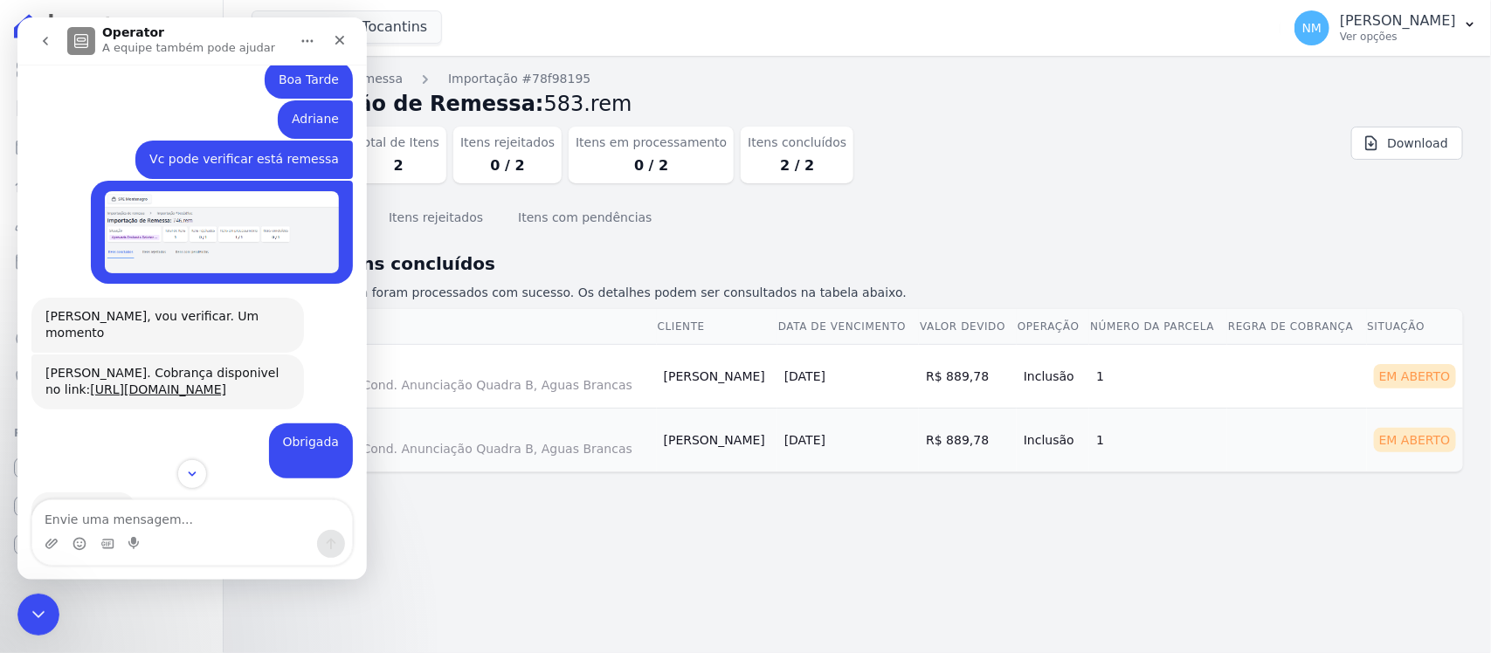
scroll to position [4388, 0]
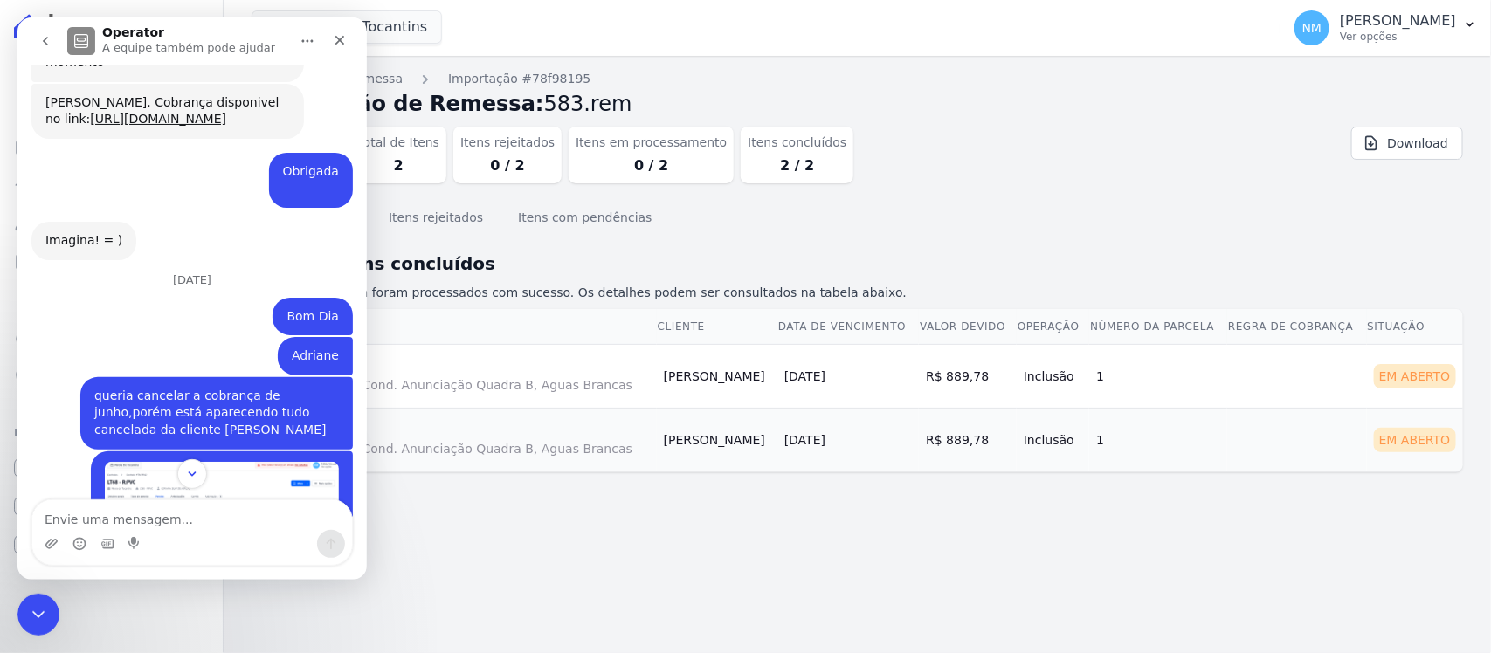
drag, startPoint x: 186, startPoint y: 468, endPoint x: 219, endPoint y: 423, distance: 56.3
click at [186, 468] on icon "Scroll to bottom" at bounding box center [192, 474] width 14 height 14
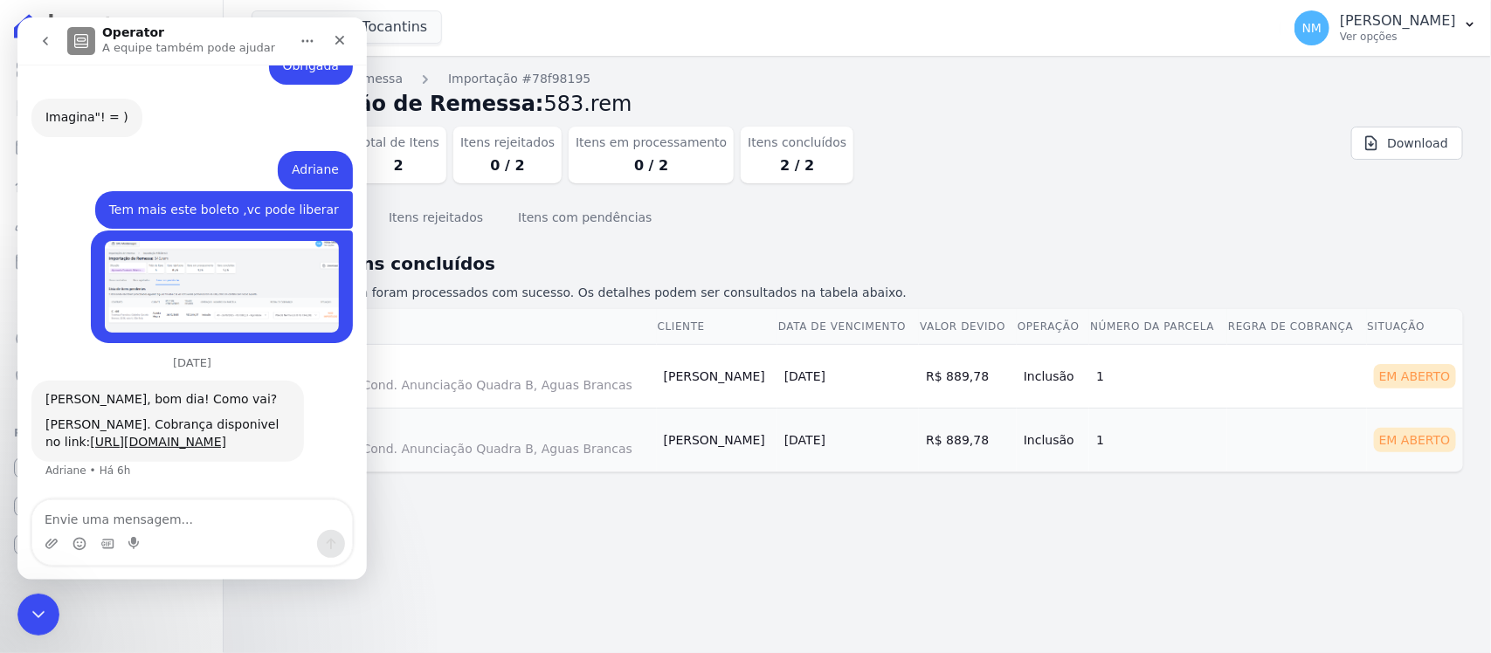
scroll to position [14042, 0]
click at [225, 435] on link "https://app.hent.com.br/integrations/cnab/cobranca_file_imports/d983d8d9-5339-4…" at bounding box center [158, 442] width 136 height 14
click at [197, 522] on textarea "Envie uma mensagem..." at bounding box center [192, 516] width 320 height 30
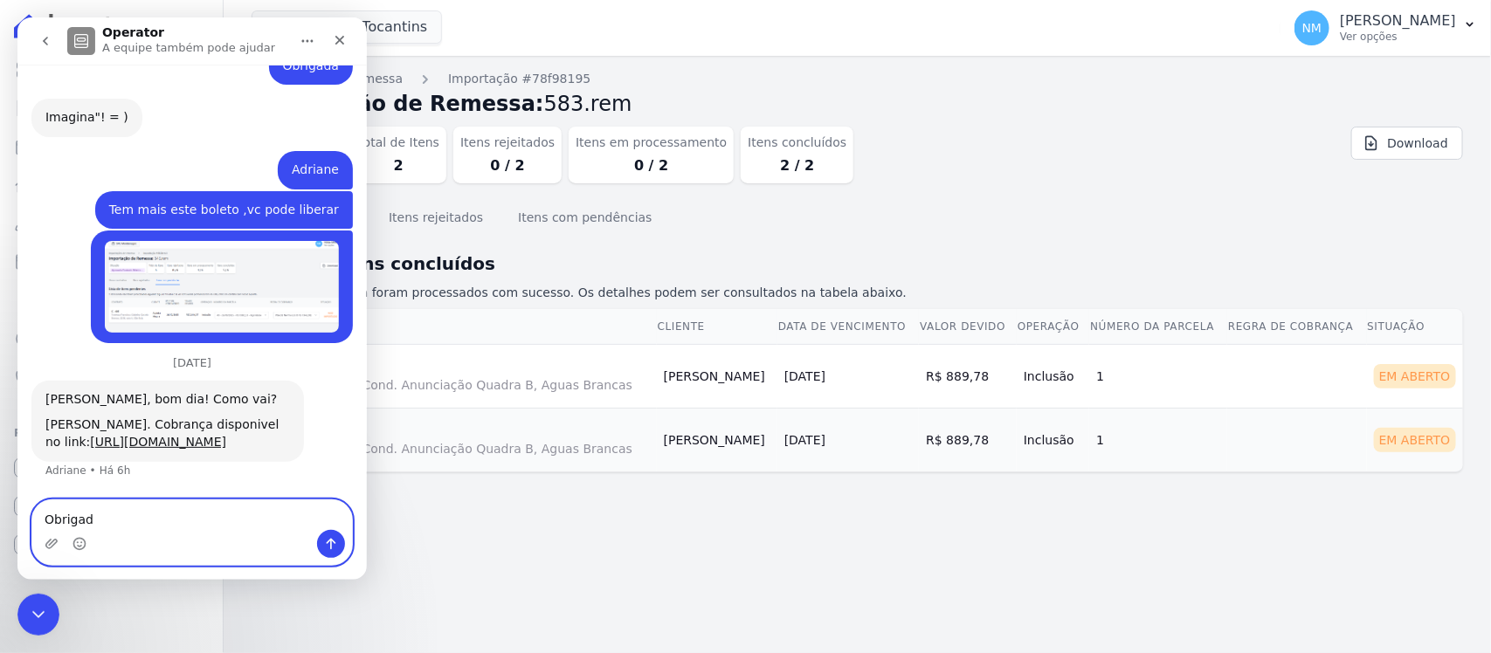
type textarea "Obrigada"
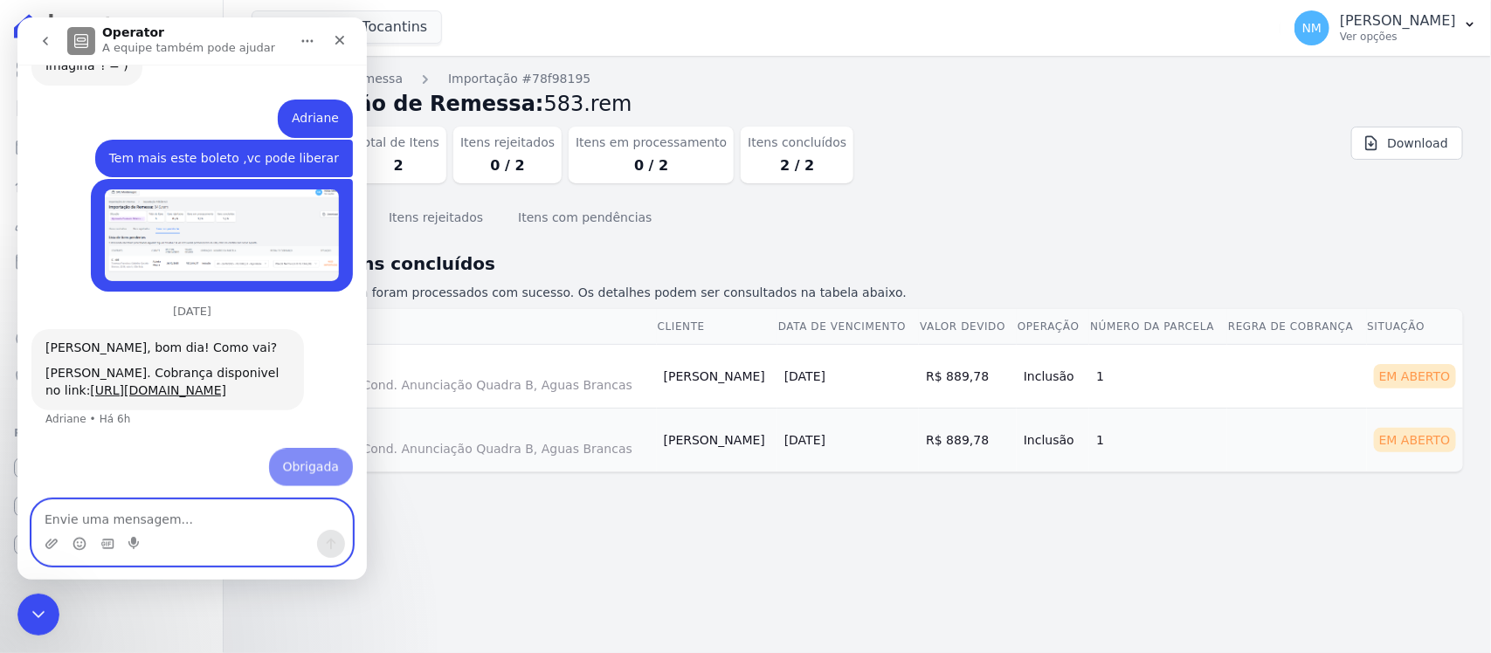
scroll to position [14095, 0]
type textarea "um otimo fds"
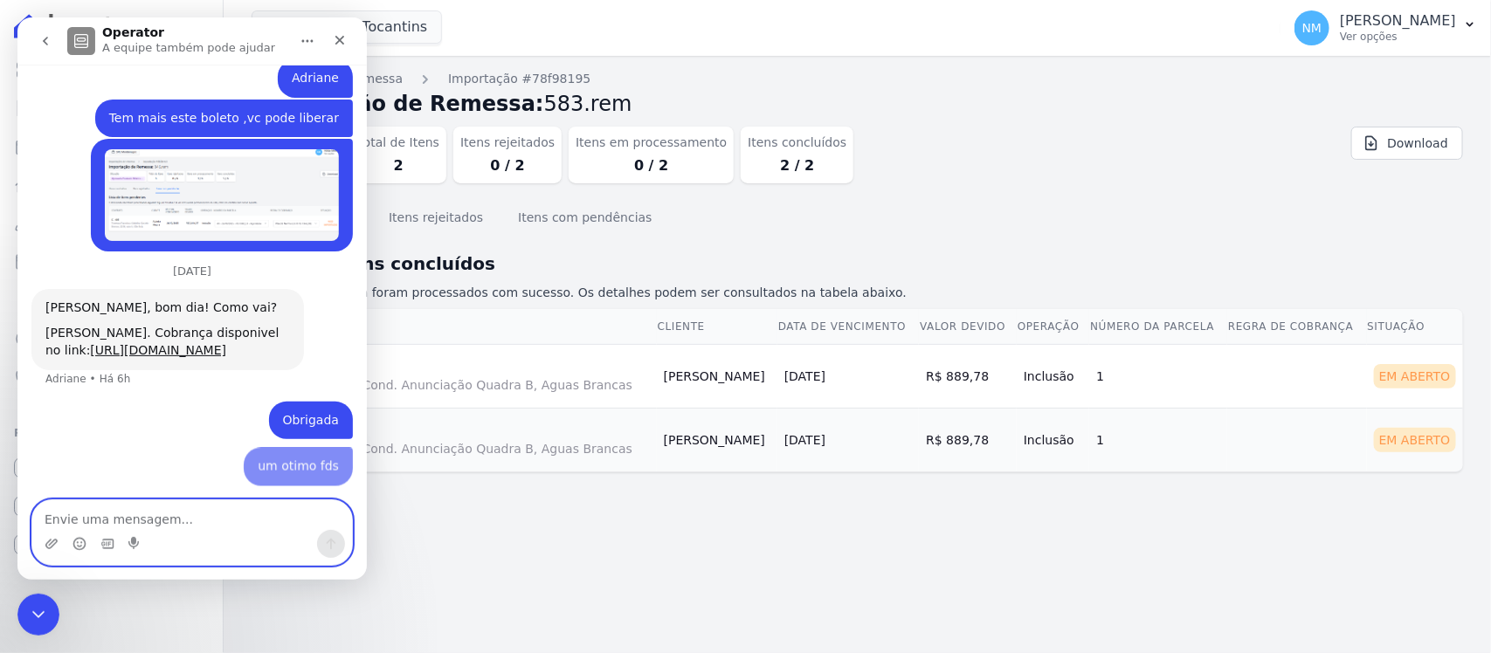
scroll to position [14135, 0]
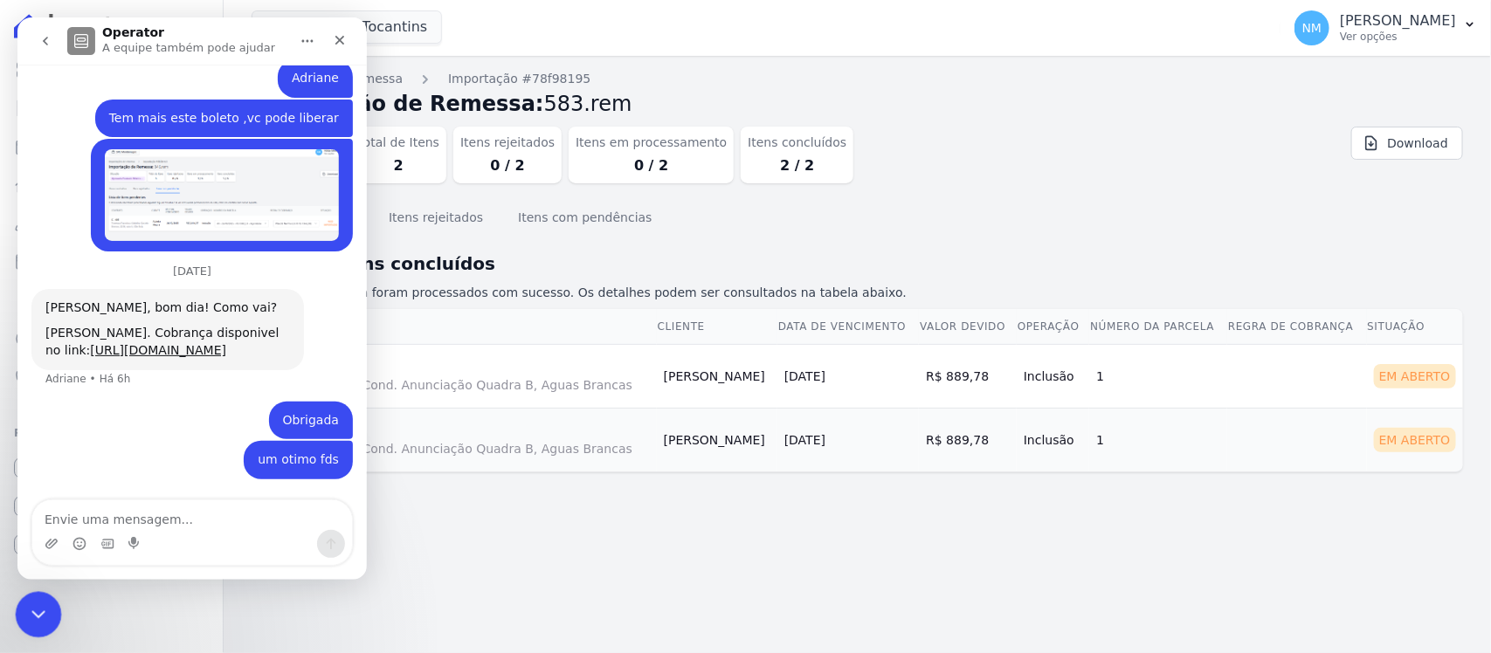
click at [38, 610] on icon "Encerramento do Messenger da Intercom" at bounding box center [35, 612] width 21 height 21
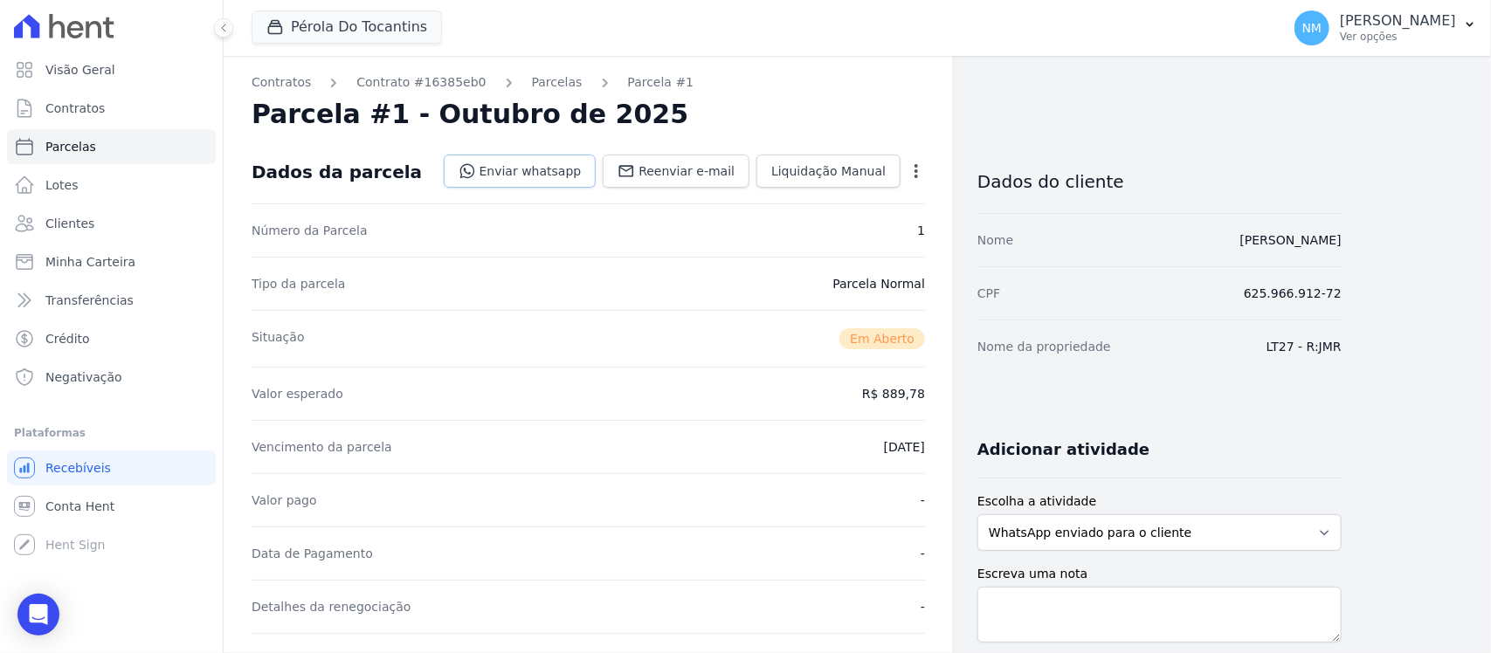
click at [560, 177] on link "Enviar whatsapp" at bounding box center [520, 171] width 153 height 33
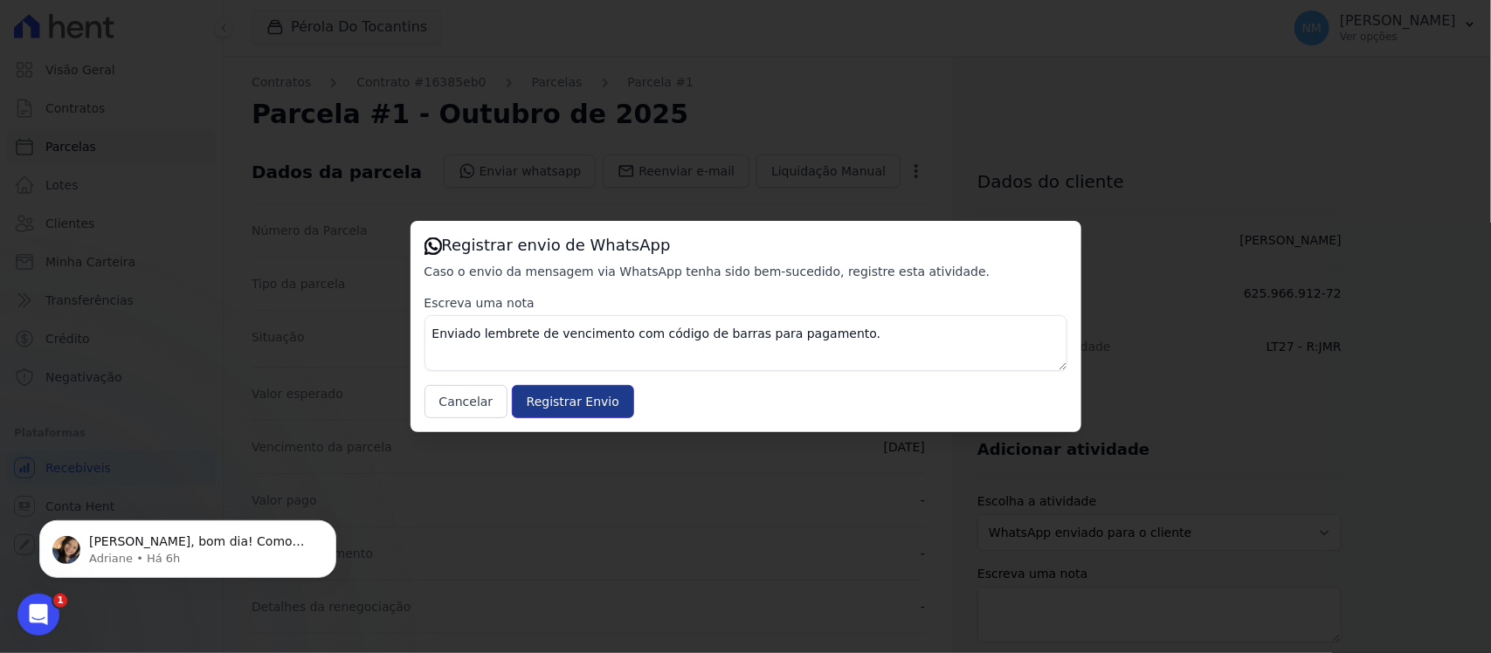
click at [596, 400] on input "Registrar Envio" at bounding box center [573, 401] width 122 height 33
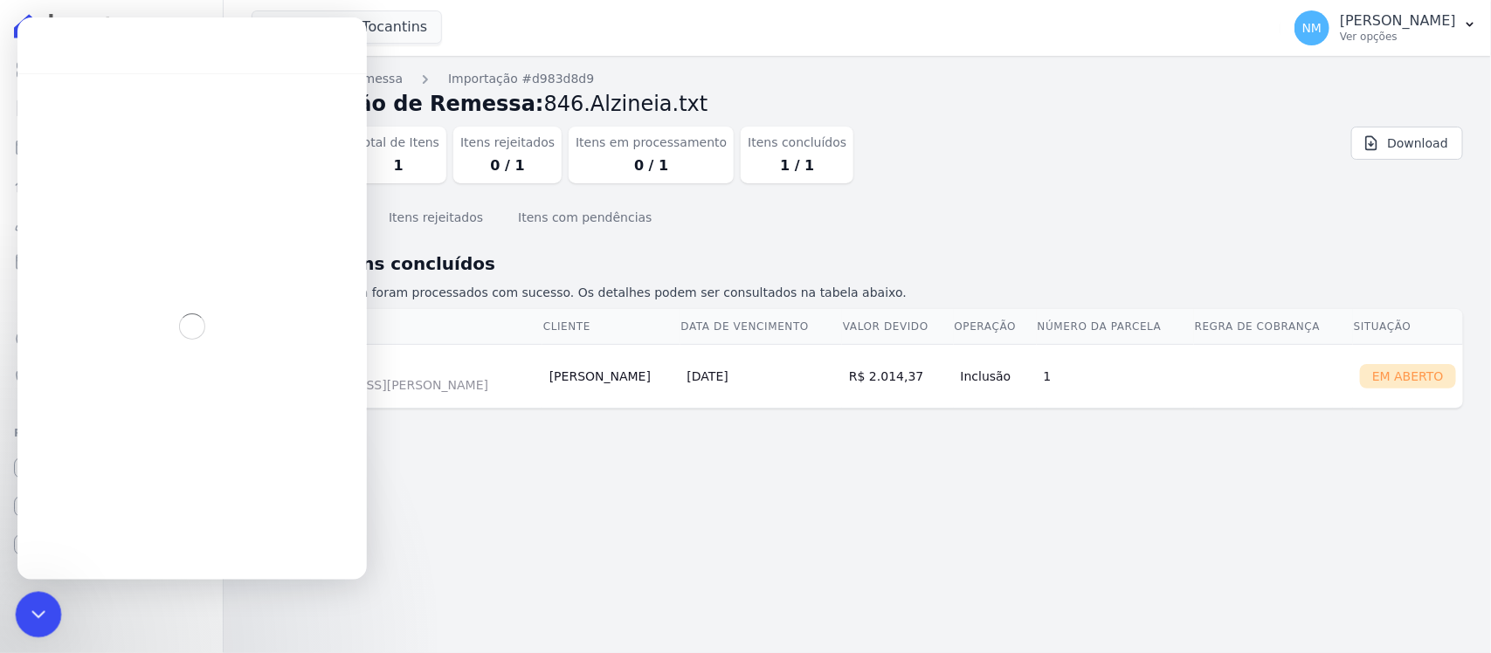
drag, startPoint x: 24, startPoint y: 612, endPoint x: 31, endPoint y: 605, distance: 9.9
click at [23, 611] on div "Encerramento do Messenger da Intercom" at bounding box center [36, 612] width 42 height 42
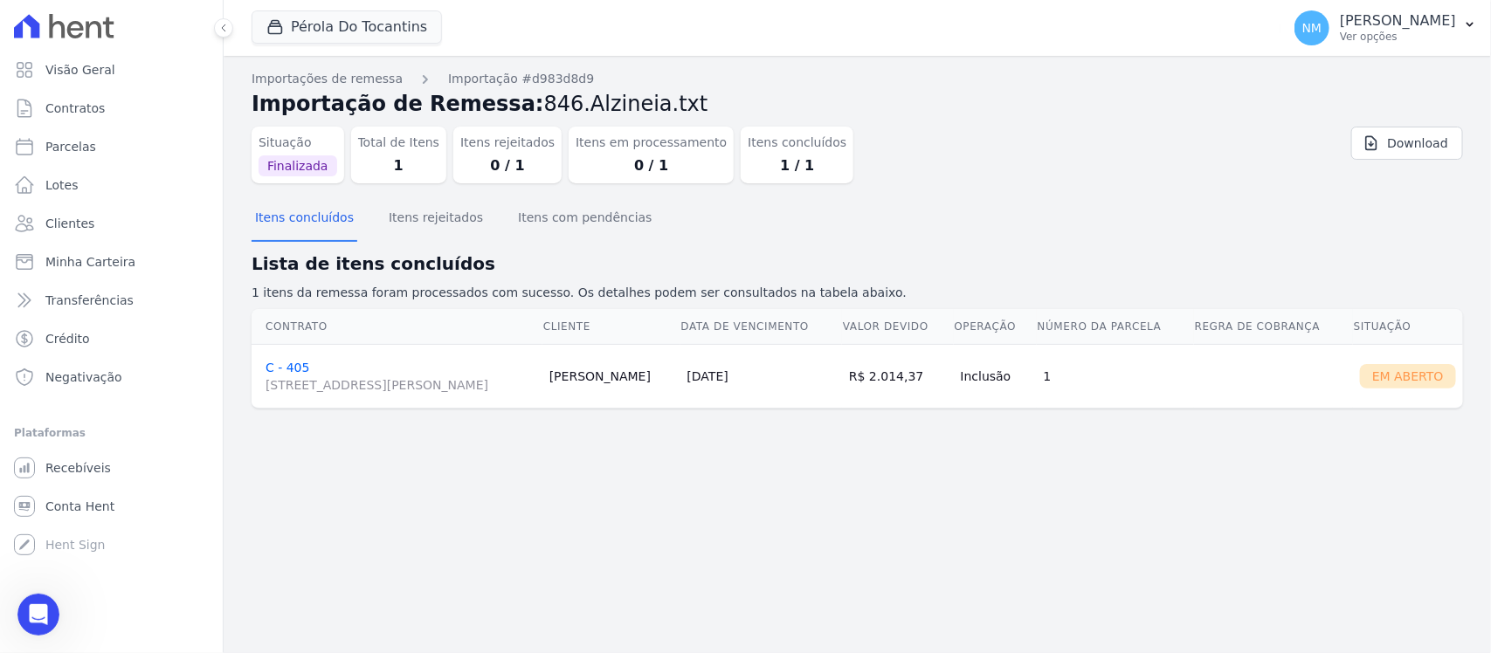
scroll to position [14042, 0]
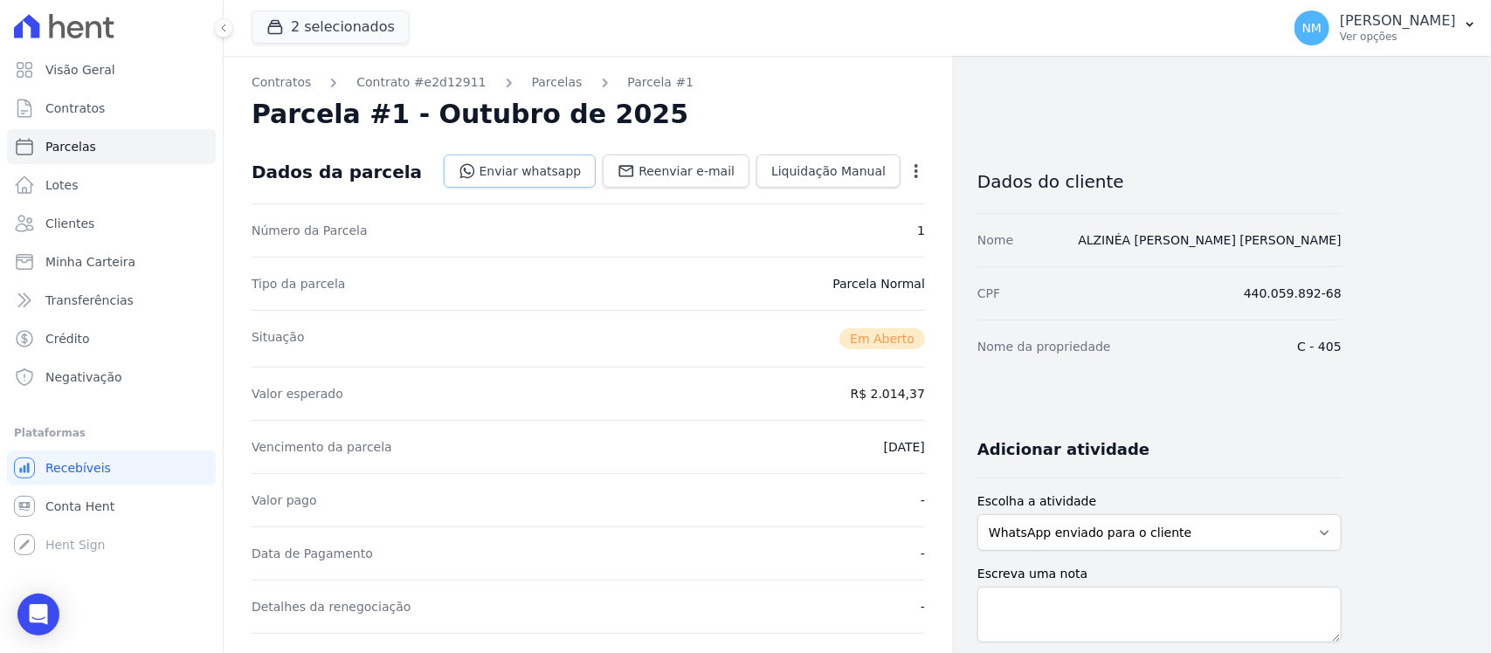
click at [535, 168] on link "Enviar whatsapp" at bounding box center [520, 171] width 153 height 33
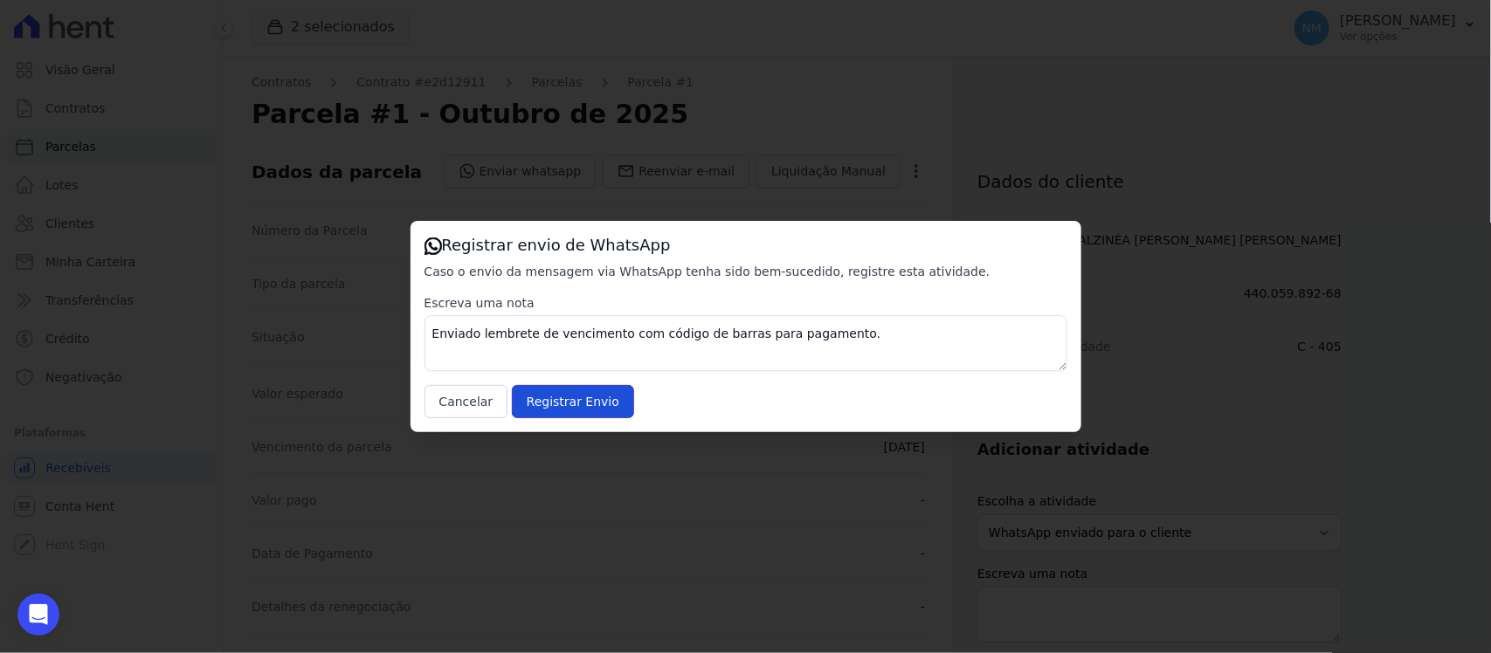
drag, startPoint x: 614, startPoint y: 404, endPoint x: 849, endPoint y: 249, distance: 281.3
click at [622, 399] on div "Escreva uma nota Enviado lembrete de vencimento com código de barras para pagam…" at bounding box center [746, 356] width 643 height 124
drag, startPoint x: 591, startPoint y: 407, endPoint x: 744, endPoint y: 319, distance: 176.5
click at [592, 406] on input "Registrar Envio" at bounding box center [573, 401] width 122 height 33
